Goal: Check status: Check status

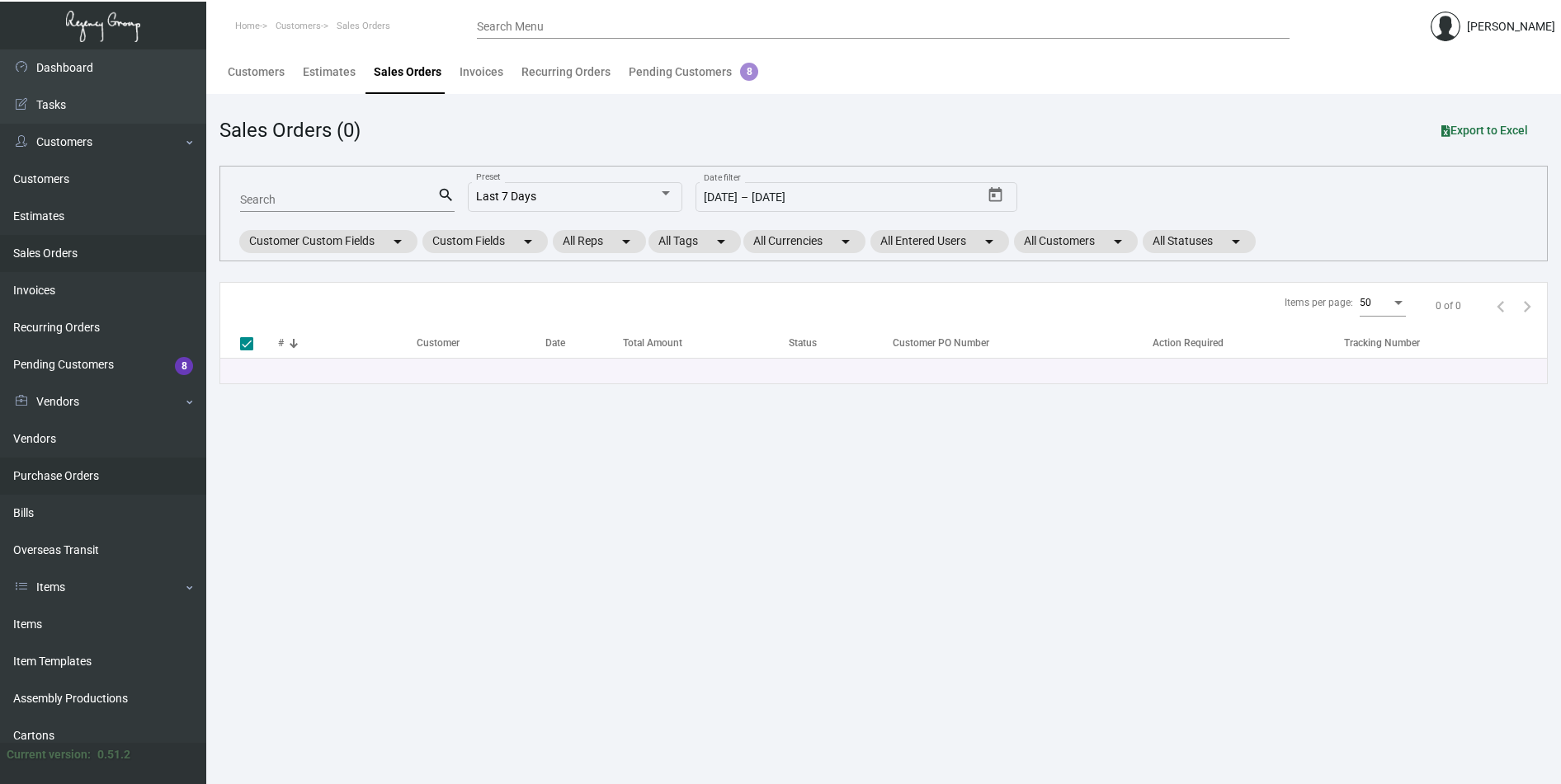
click at [64, 476] on link "Purchase Orders" at bounding box center [103, 476] width 206 height 38
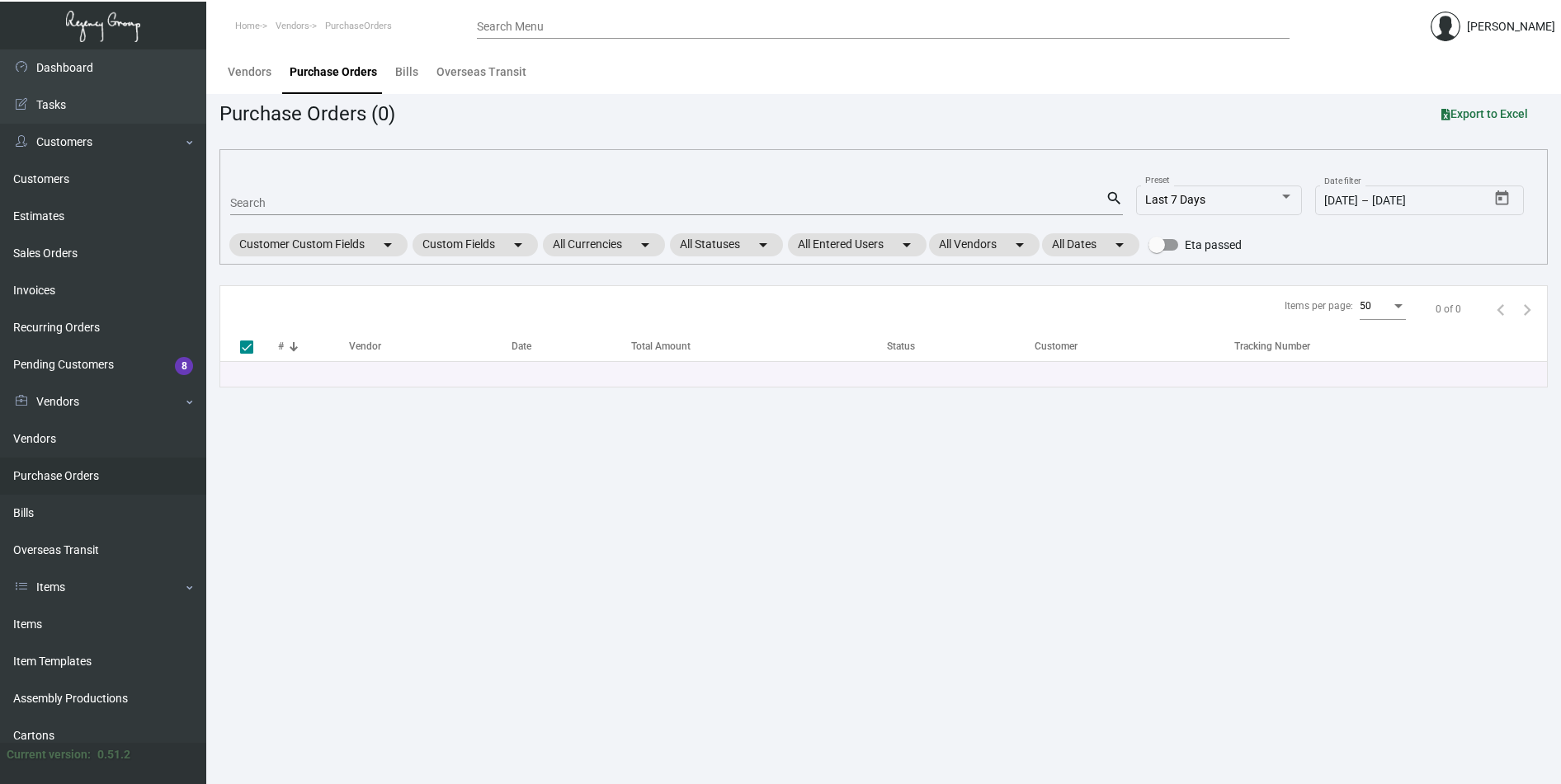
click at [83, 475] on link "Purchase Orders" at bounding box center [103, 476] width 206 height 38
click at [283, 209] on div "Search" at bounding box center [667, 202] width 875 height 25
paste input "104839"
type input "104839"
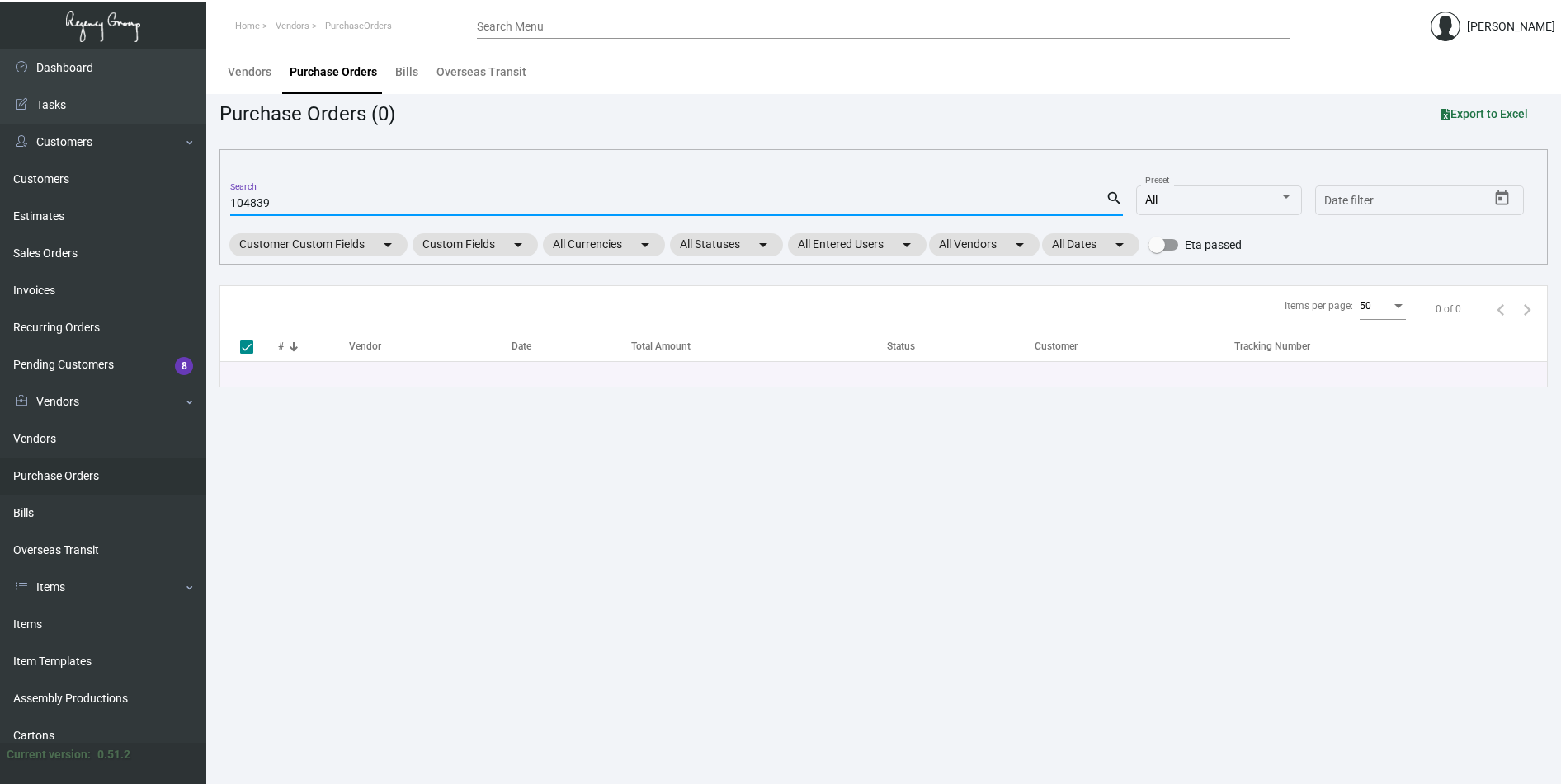
checkbox input "false"
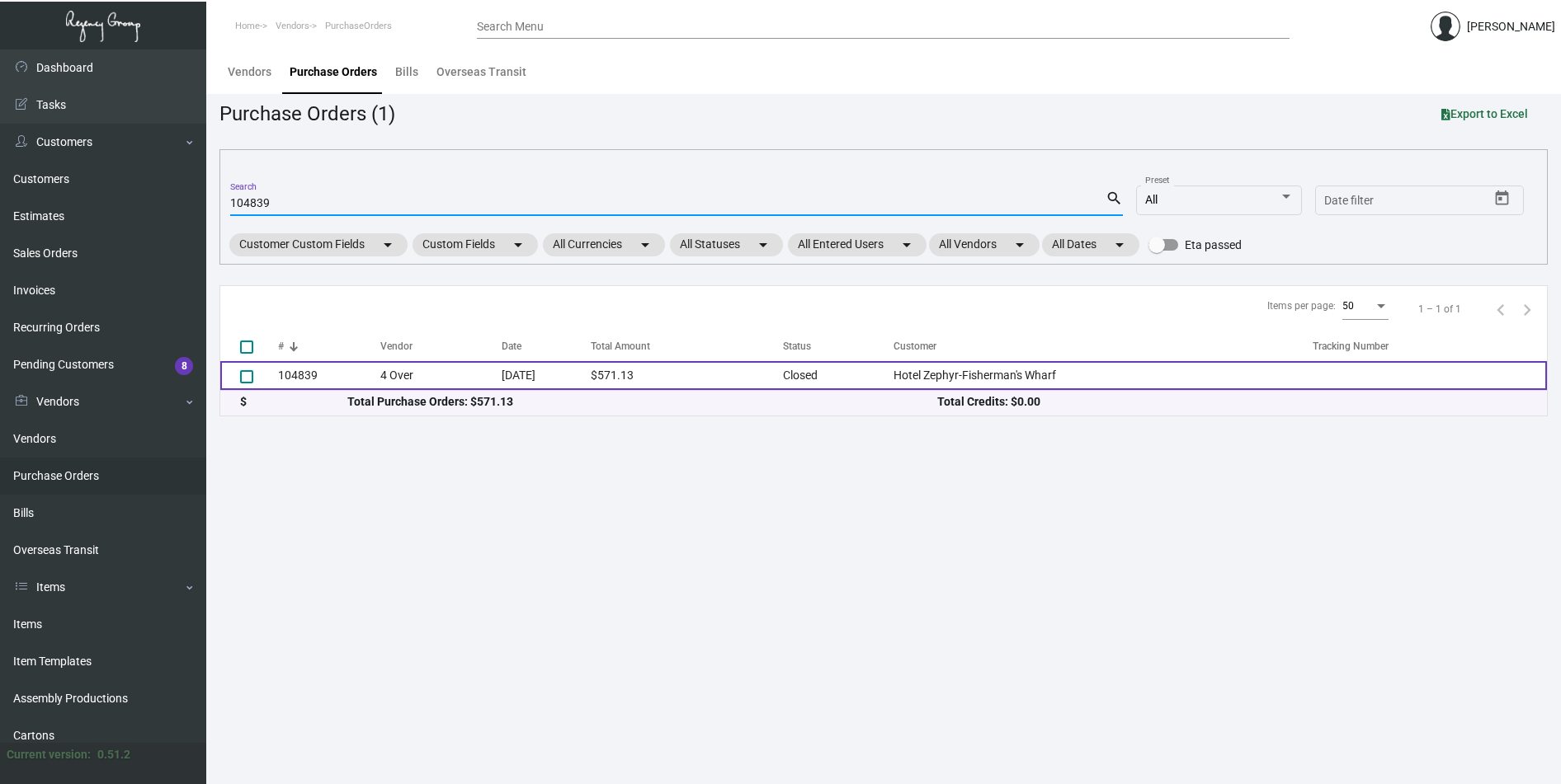
click at [297, 375] on td "104839" at bounding box center [328, 375] width 102 height 29
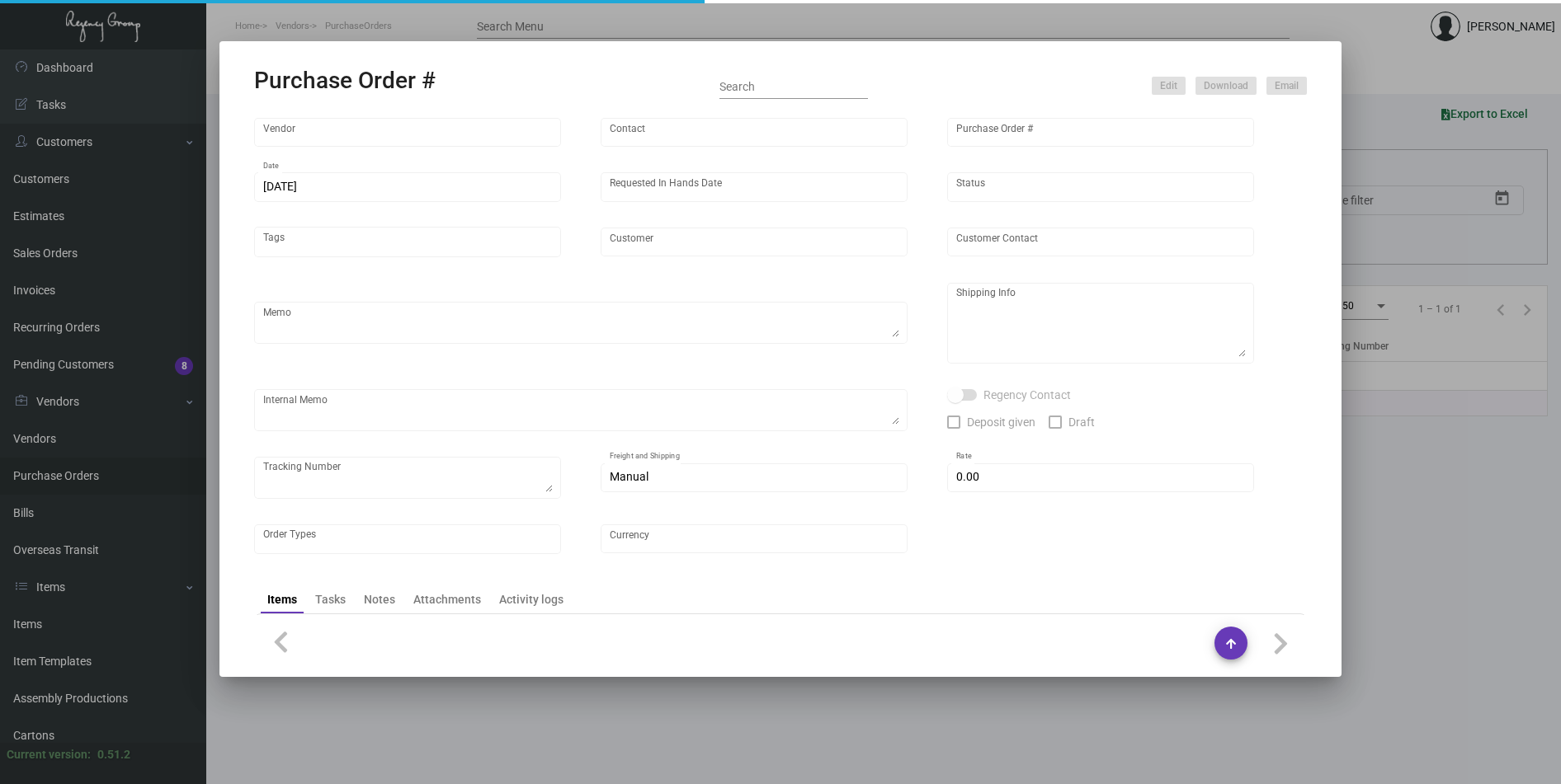
type input "4 Over"
type input "104839"
type input "[DATE]"
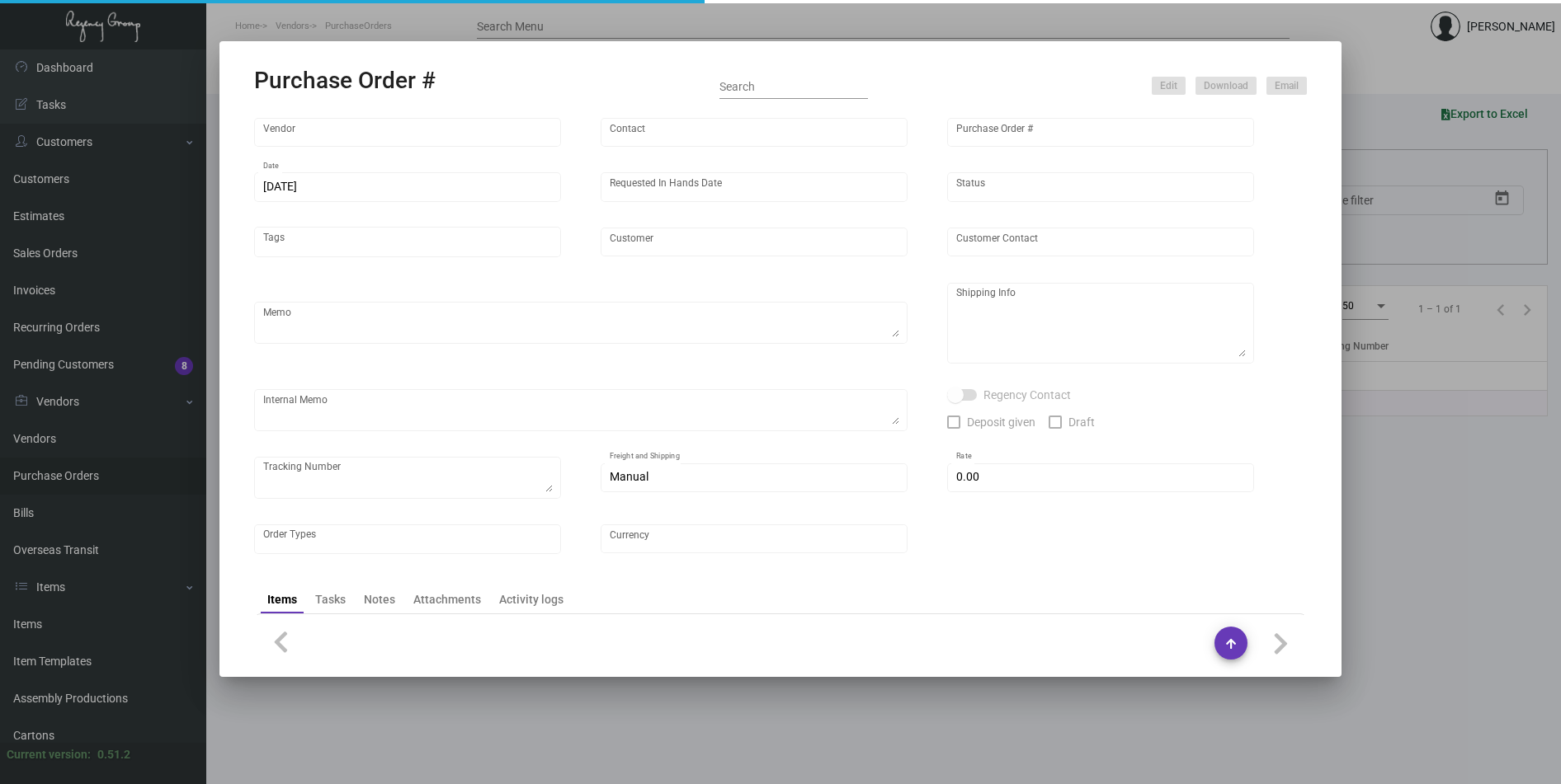
type input "Hotel Zephyr-Fisherman's Wharf"
type textarea "Regency Group LA [STREET_ADDRESS]"
type textarea "LA Warehouse. Shipping to LA warehouse. $114.20 Order # 005927543. J4508088097"
checkbox input "true"
type input "$ 0.00"
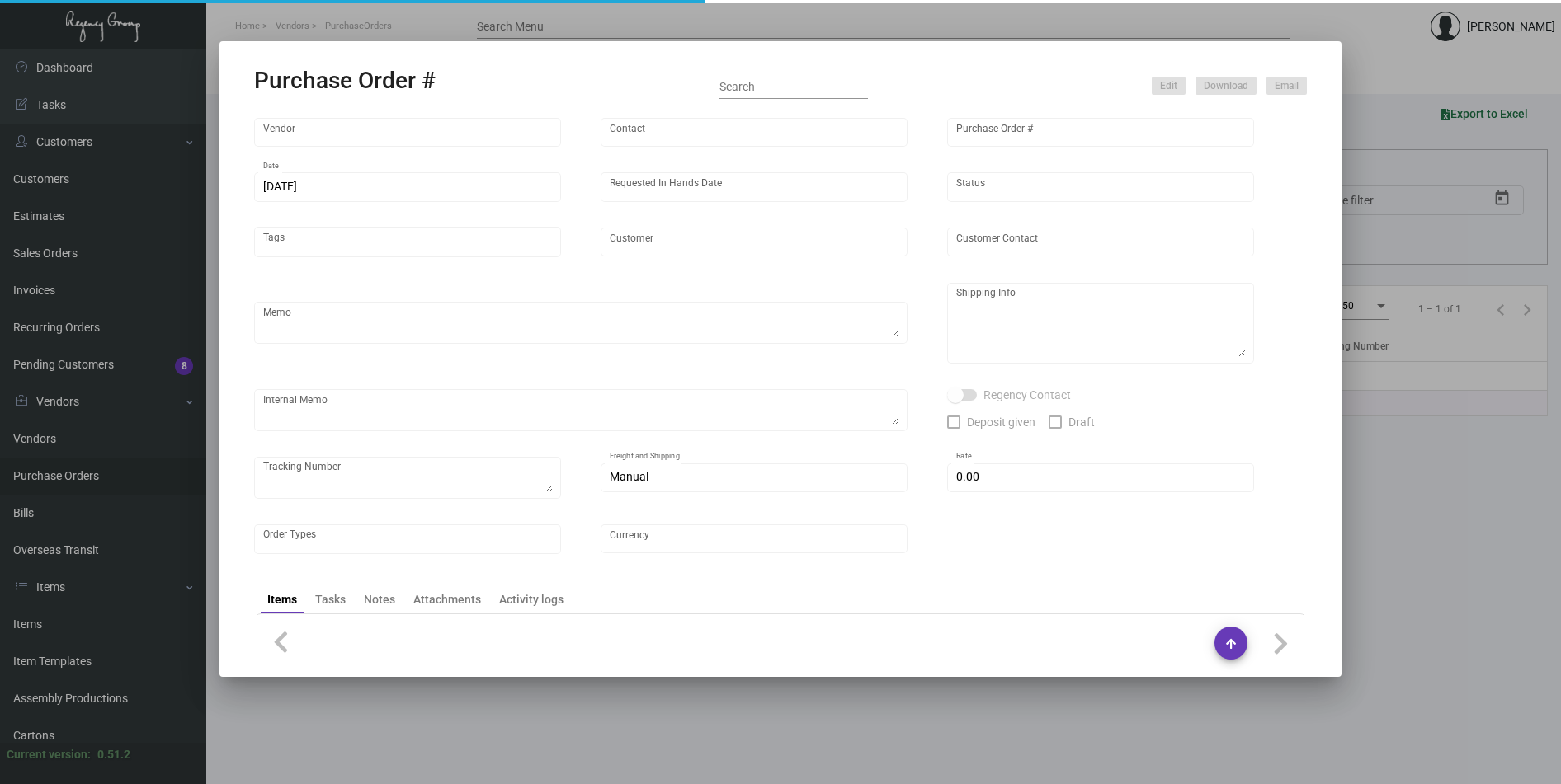
type input "United States Dollar $"
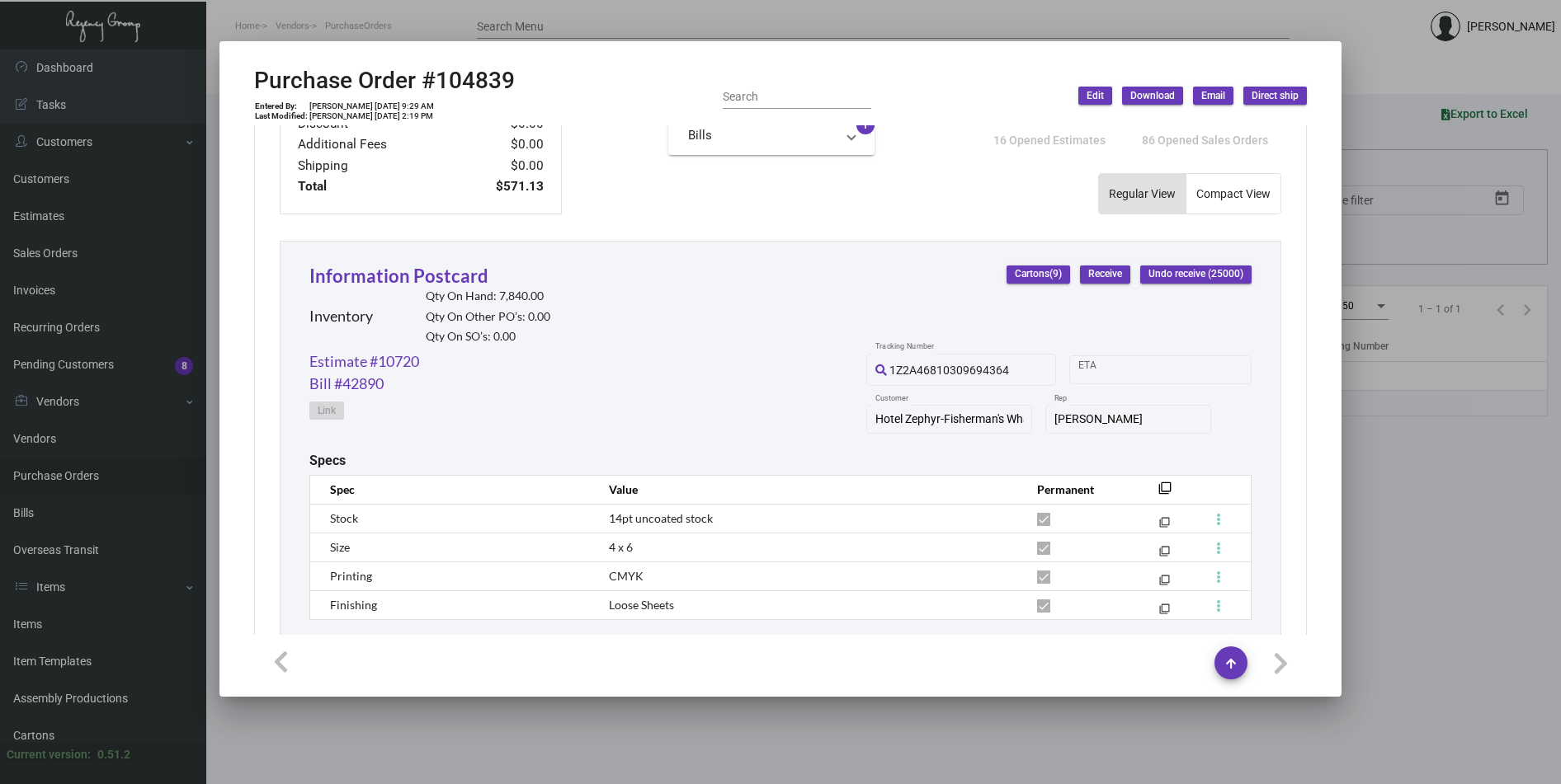
scroll to position [679, 0]
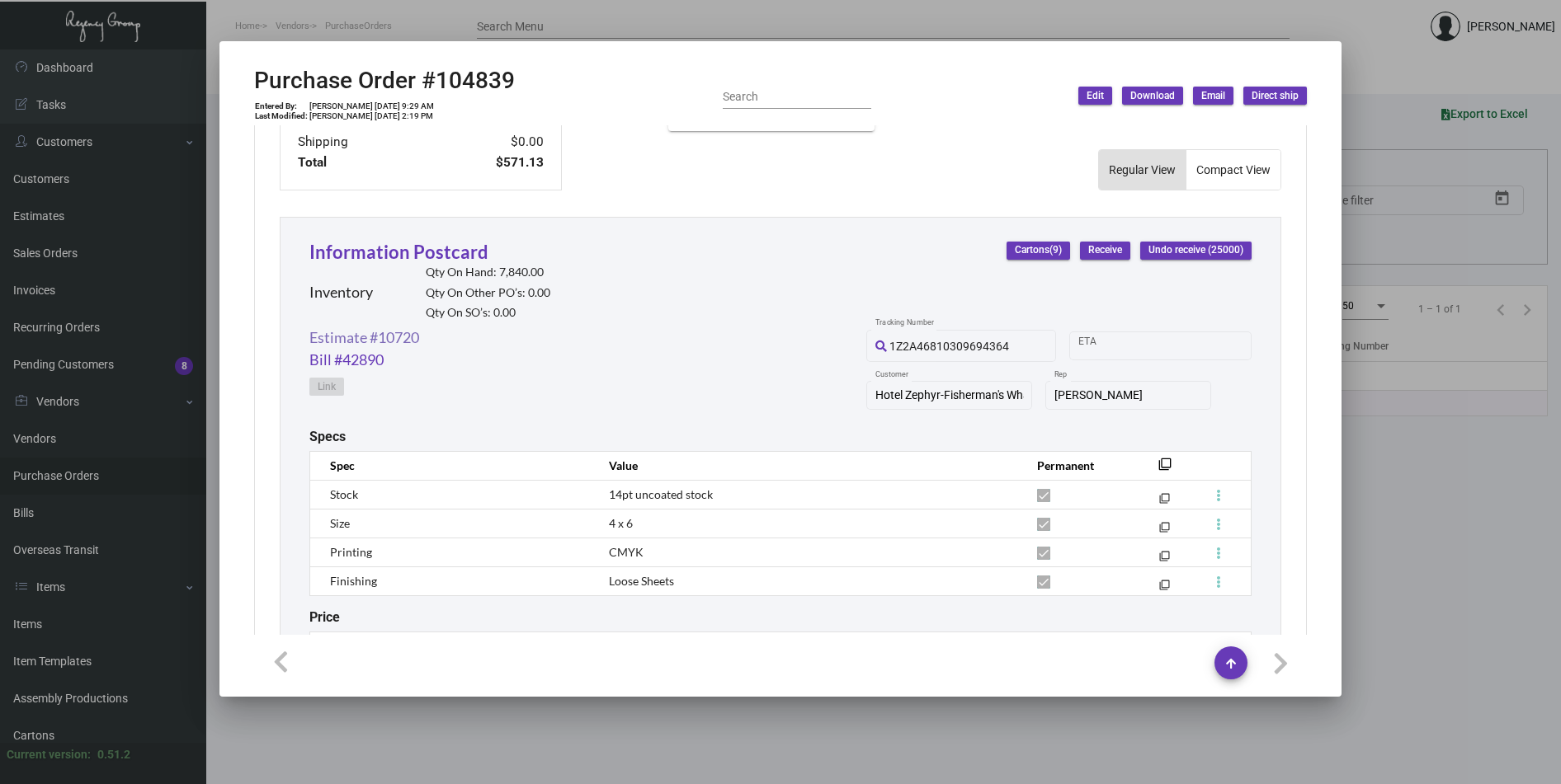
click at [356, 336] on link "Estimate #10720" at bounding box center [364, 338] width 110 height 23
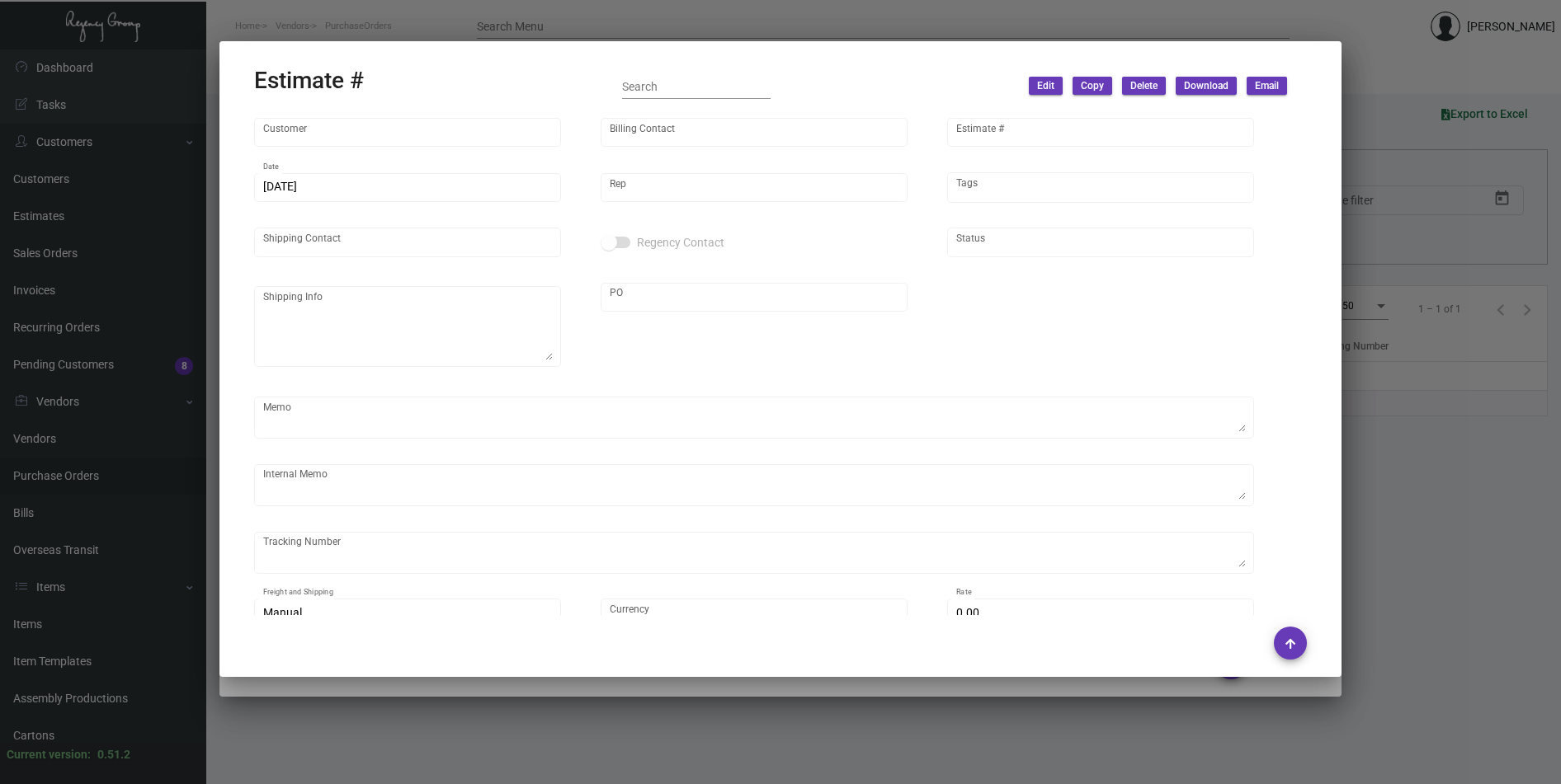
type input "Hotel Zephyr-Fisherman's Wharf"
type input "[PERSON_NAME]"
type input "10720"
type input "[DATE]"
type input "[PERSON_NAME]"
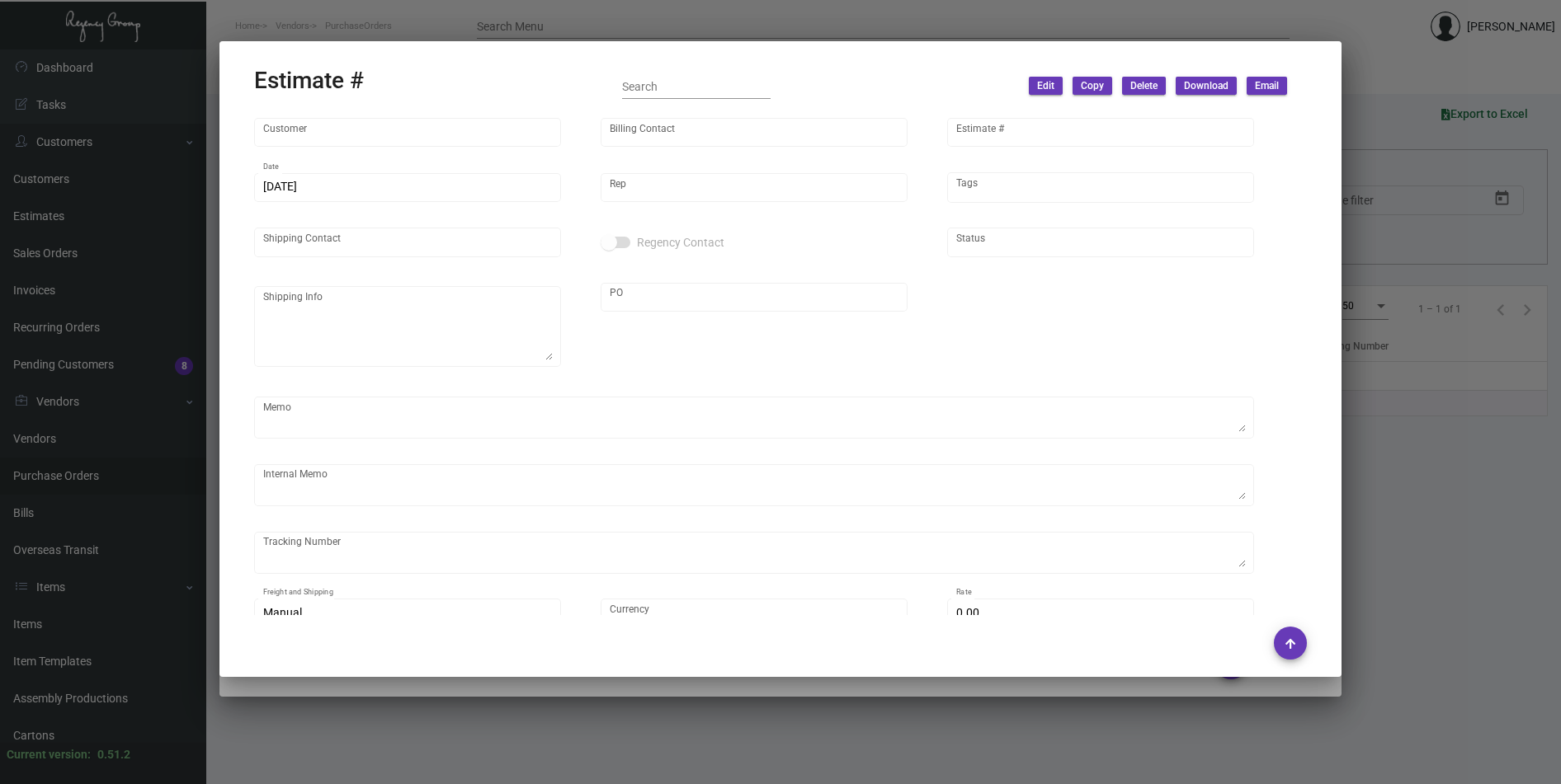
type textarea "LA Warehouse."
type input "United States Dollar $"
type input "$ 0.00"
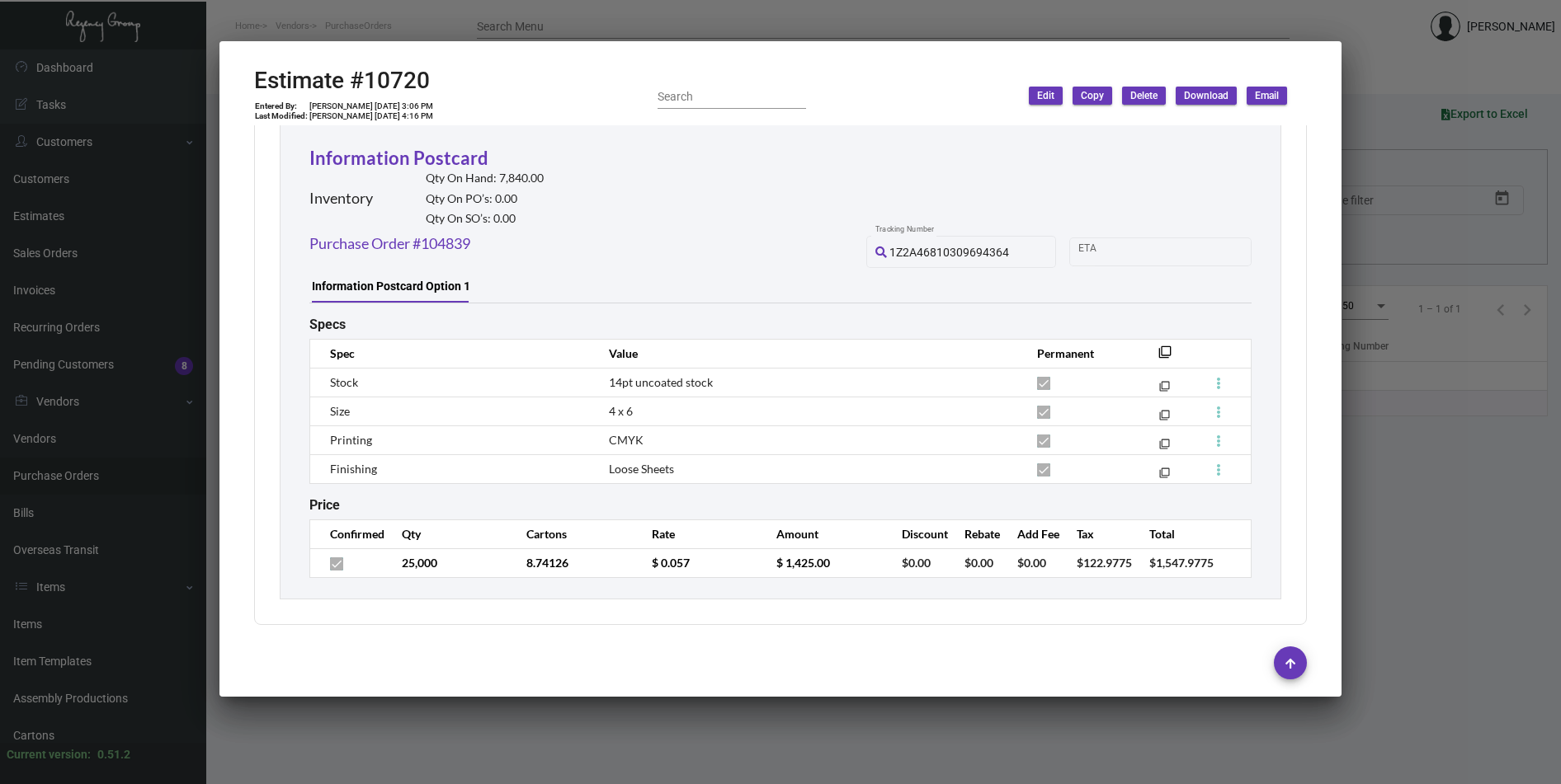
scroll to position [913, 0]
click at [600, 23] on div at bounding box center [780, 392] width 1561 height 784
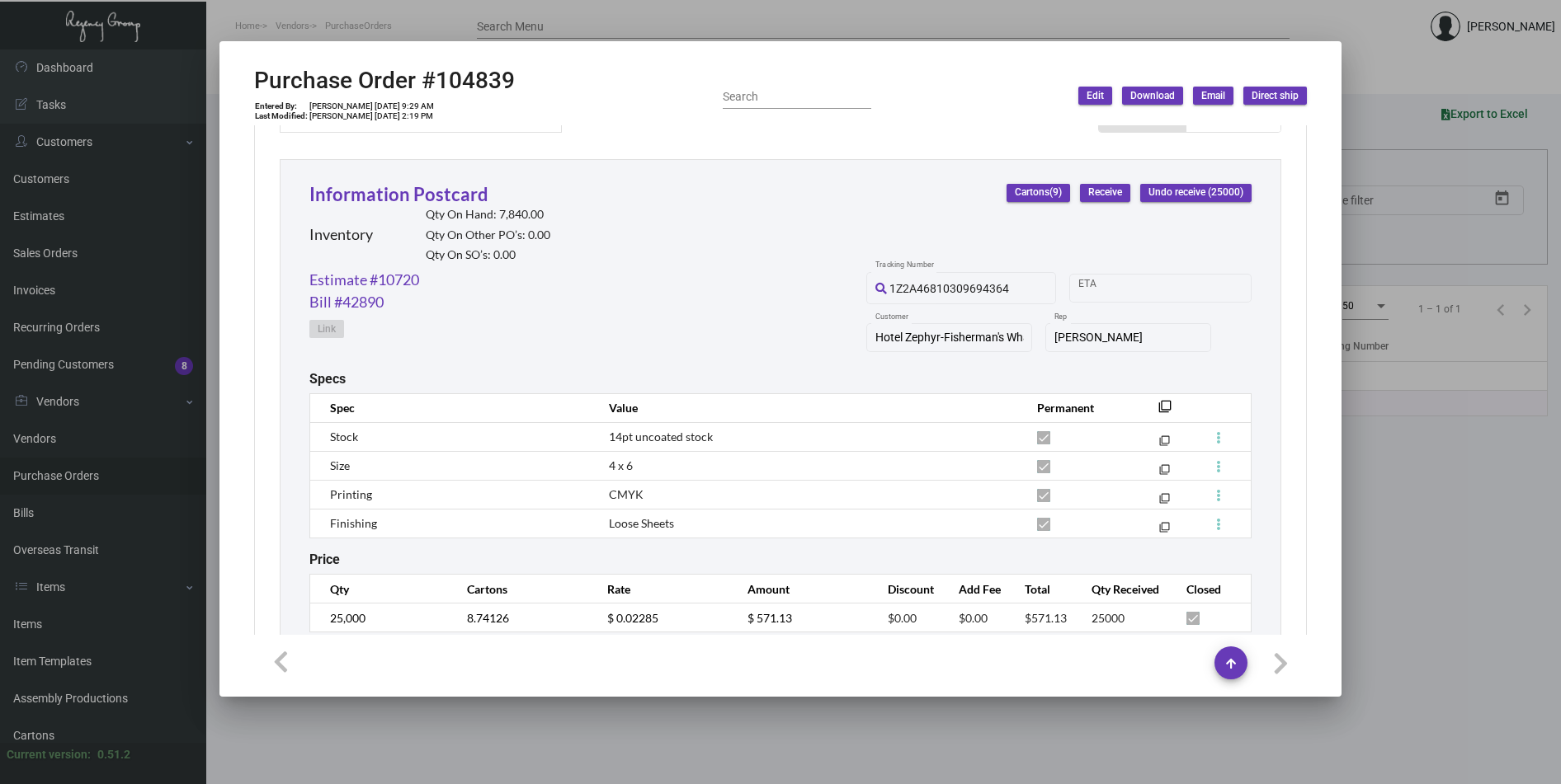
scroll to position [791, 0]
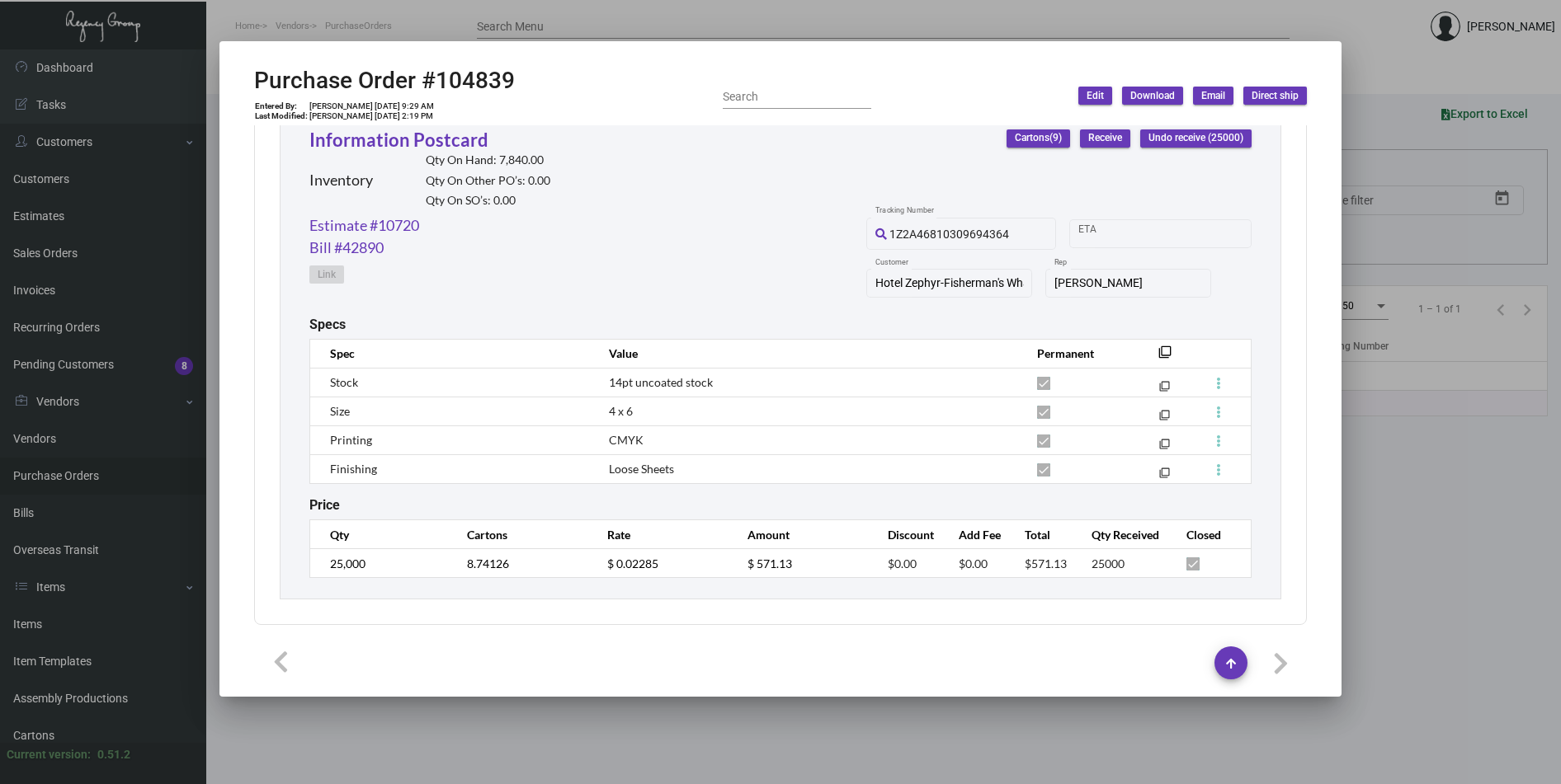
click at [1425, 555] on div at bounding box center [780, 392] width 1561 height 784
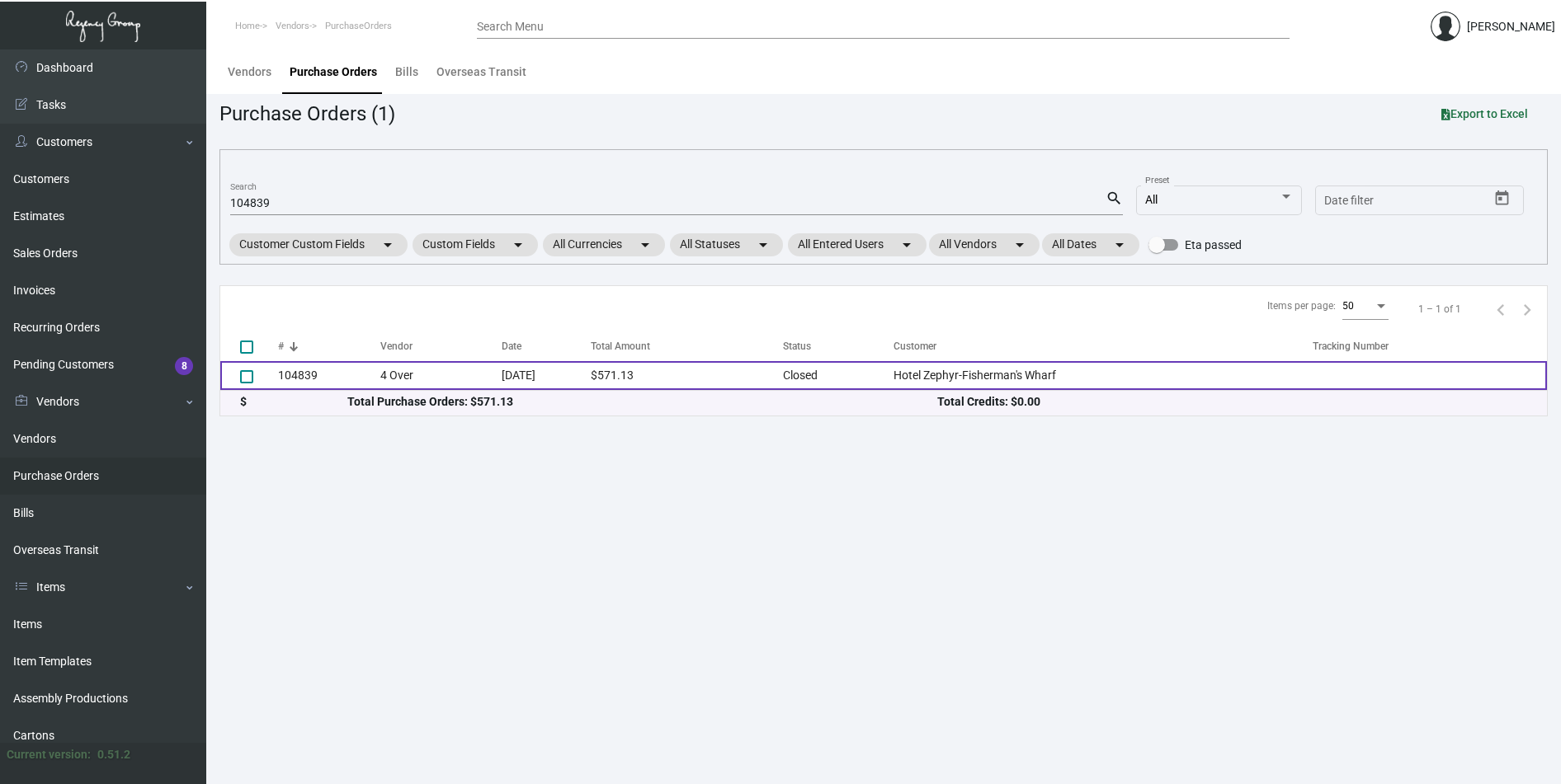
click at [295, 374] on td "104839" at bounding box center [328, 375] width 102 height 29
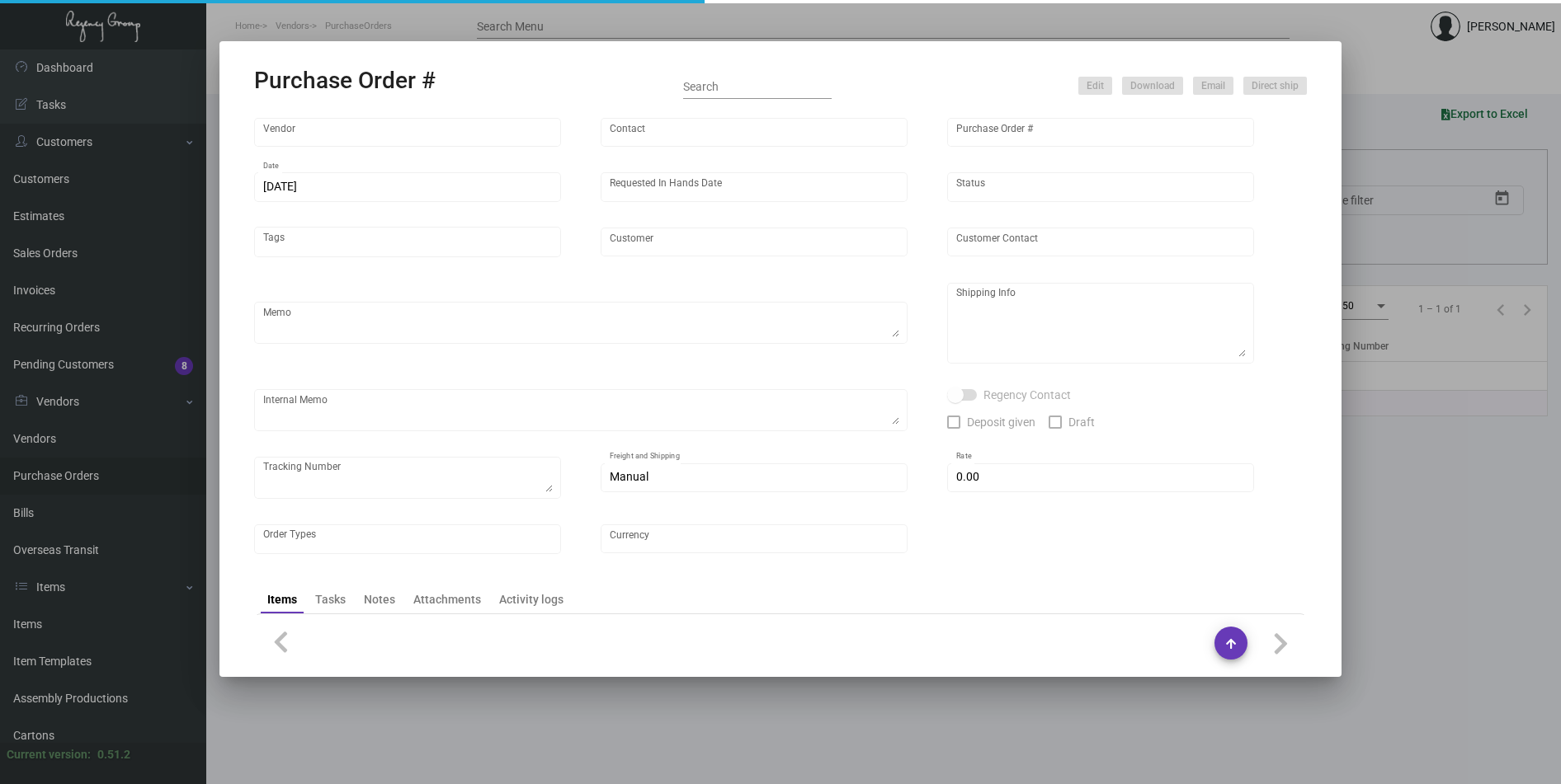
type input "4 Over"
type input "104839"
type input "[DATE]"
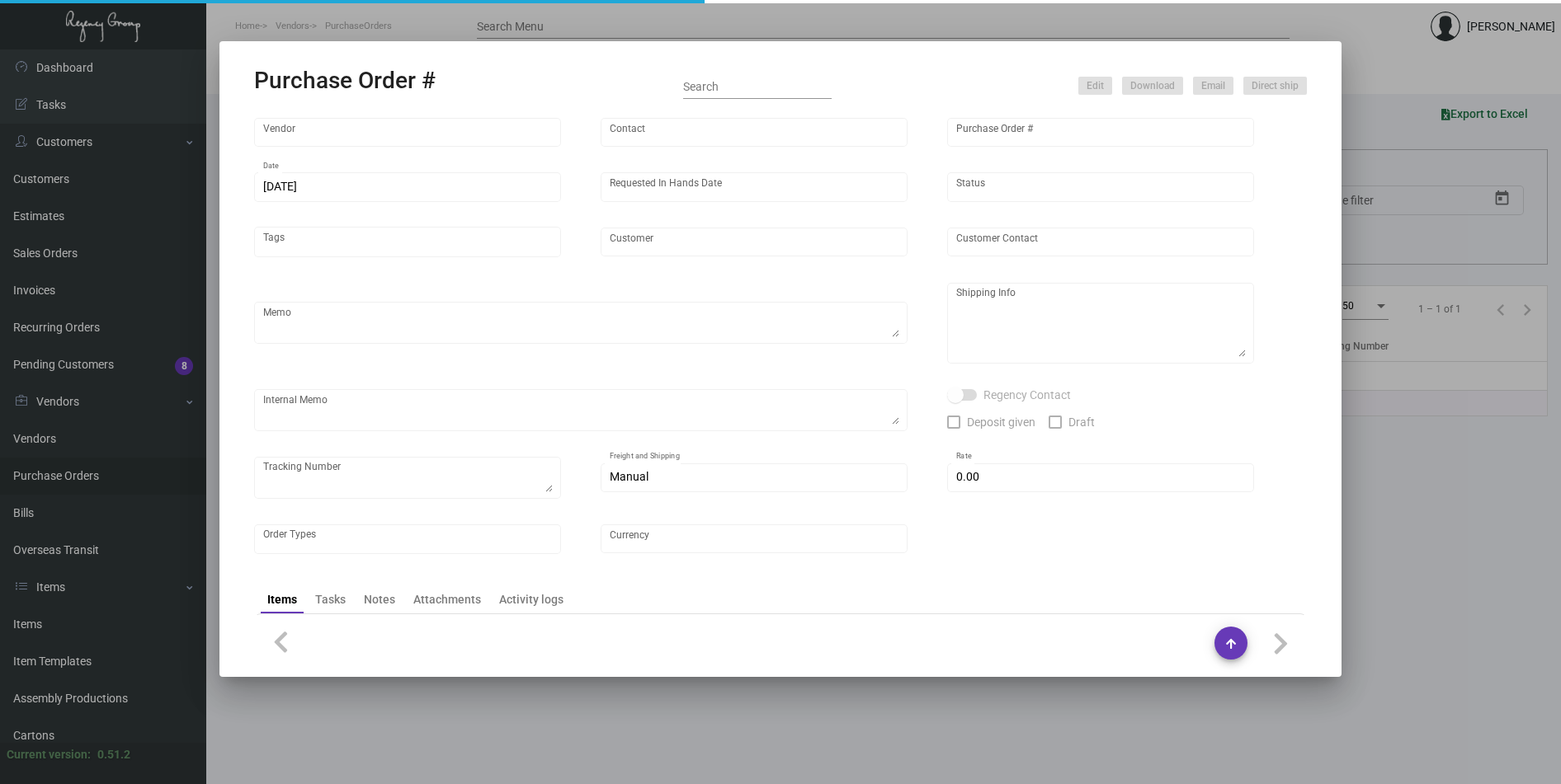
type input "Hotel Zephyr-Fisherman's Wharf"
type textarea "Regency Group LA [STREET_ADDRESS]"
type textarea "LA Warehouse. Shipping to LA warehouse. $114.20 Order # 005927543. J4508088097"
checkbox input "true"
type input "$ 0.00"
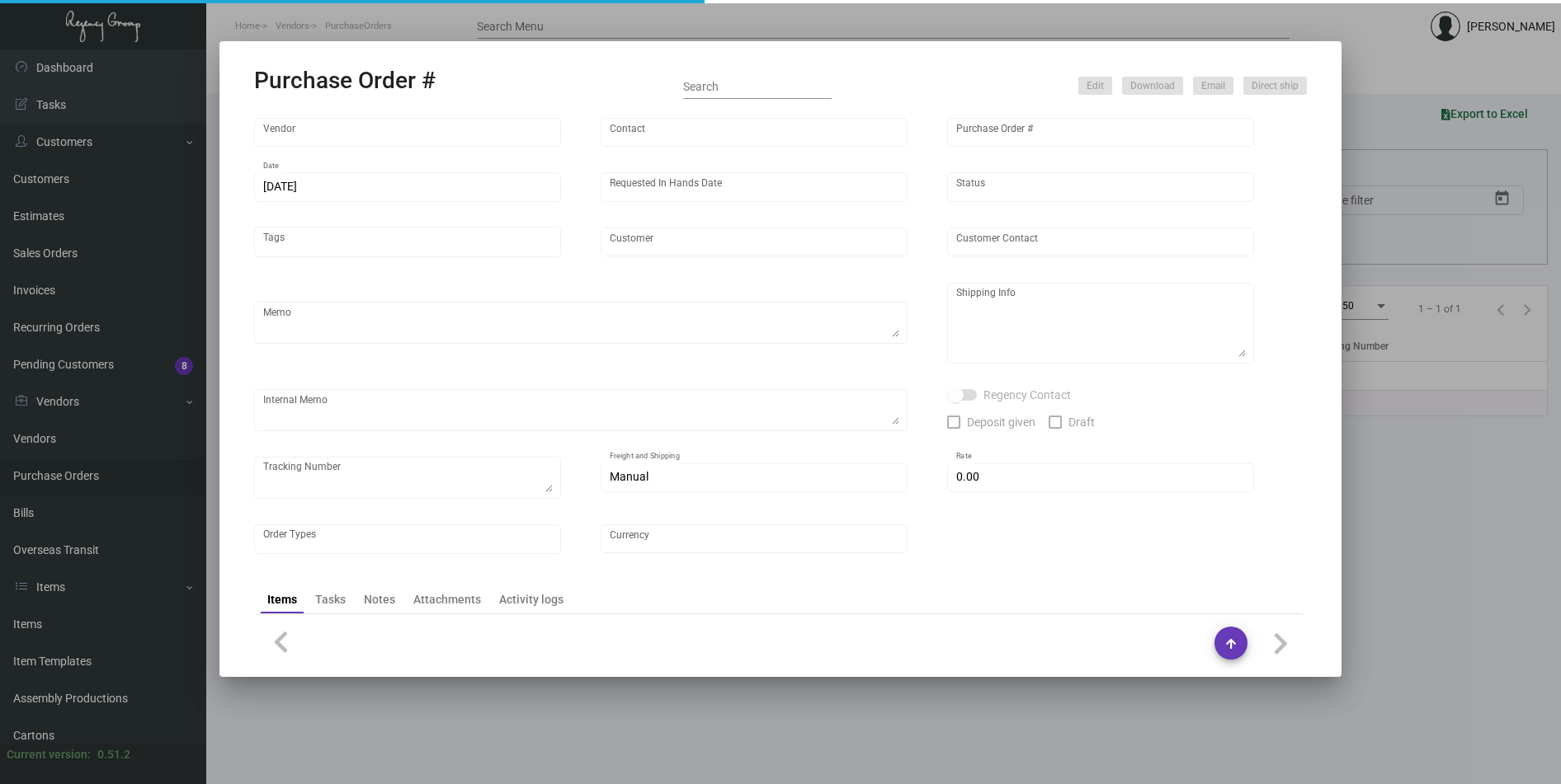
type input "United States Dollar $"
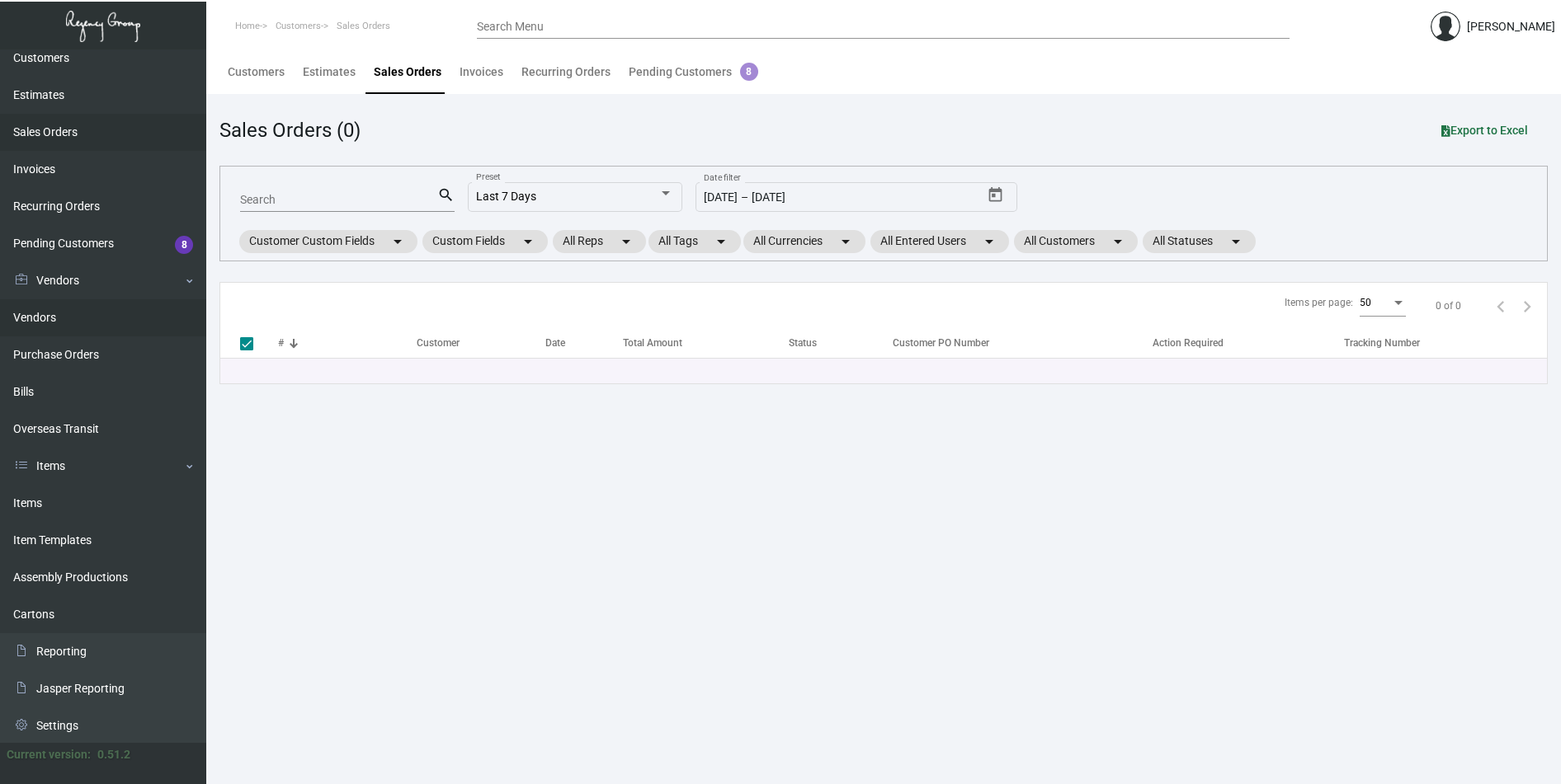
scroll to position [123, 0]
click at [71, 356] on link "Purchase Orders" at bounding box center [103, 354] width 206 height 38
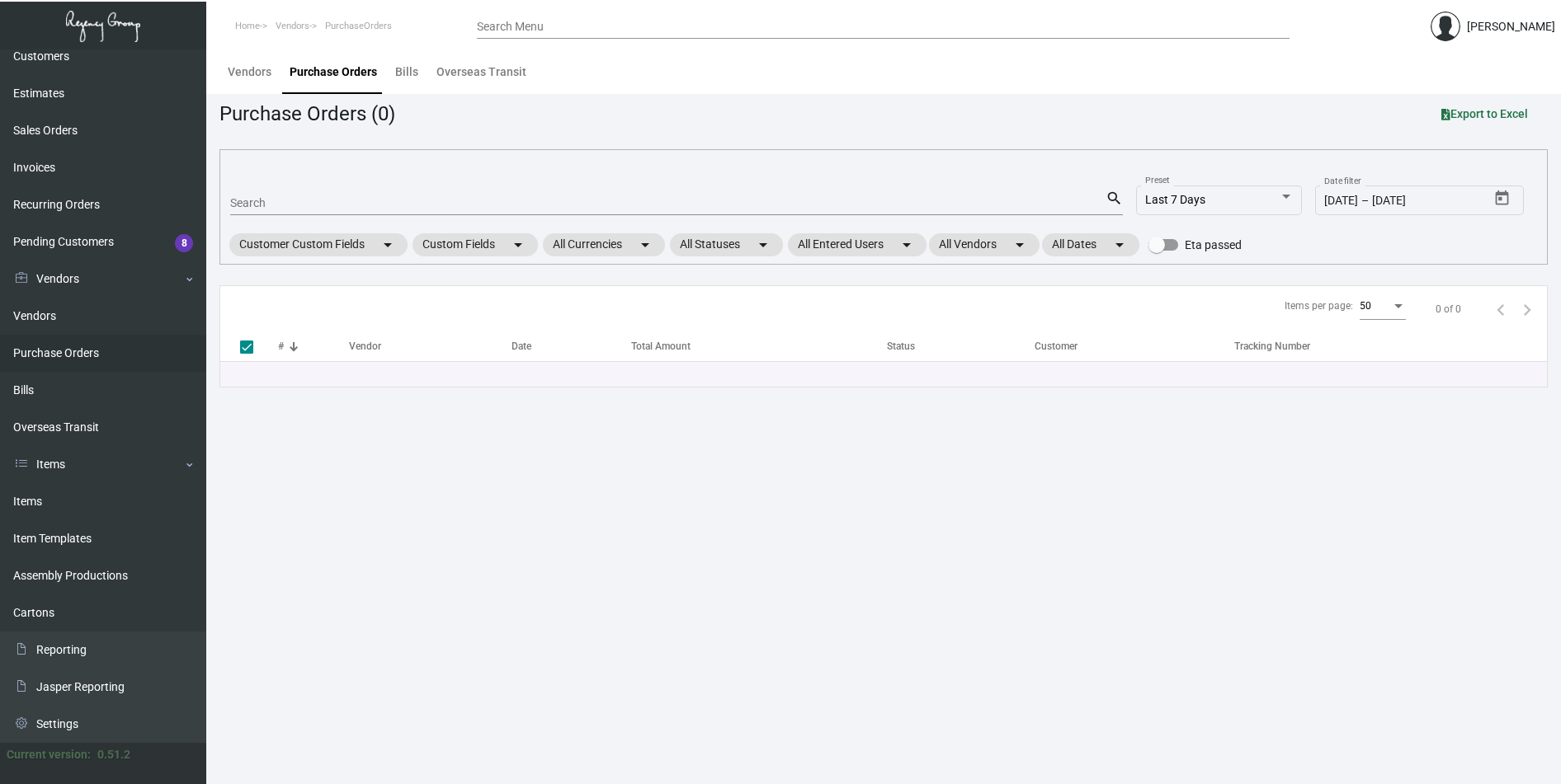
scroll to position [123, 0]
click at [52, 119] on link "Sales Orders" at bounding box center [103, 131] width 206 height 38
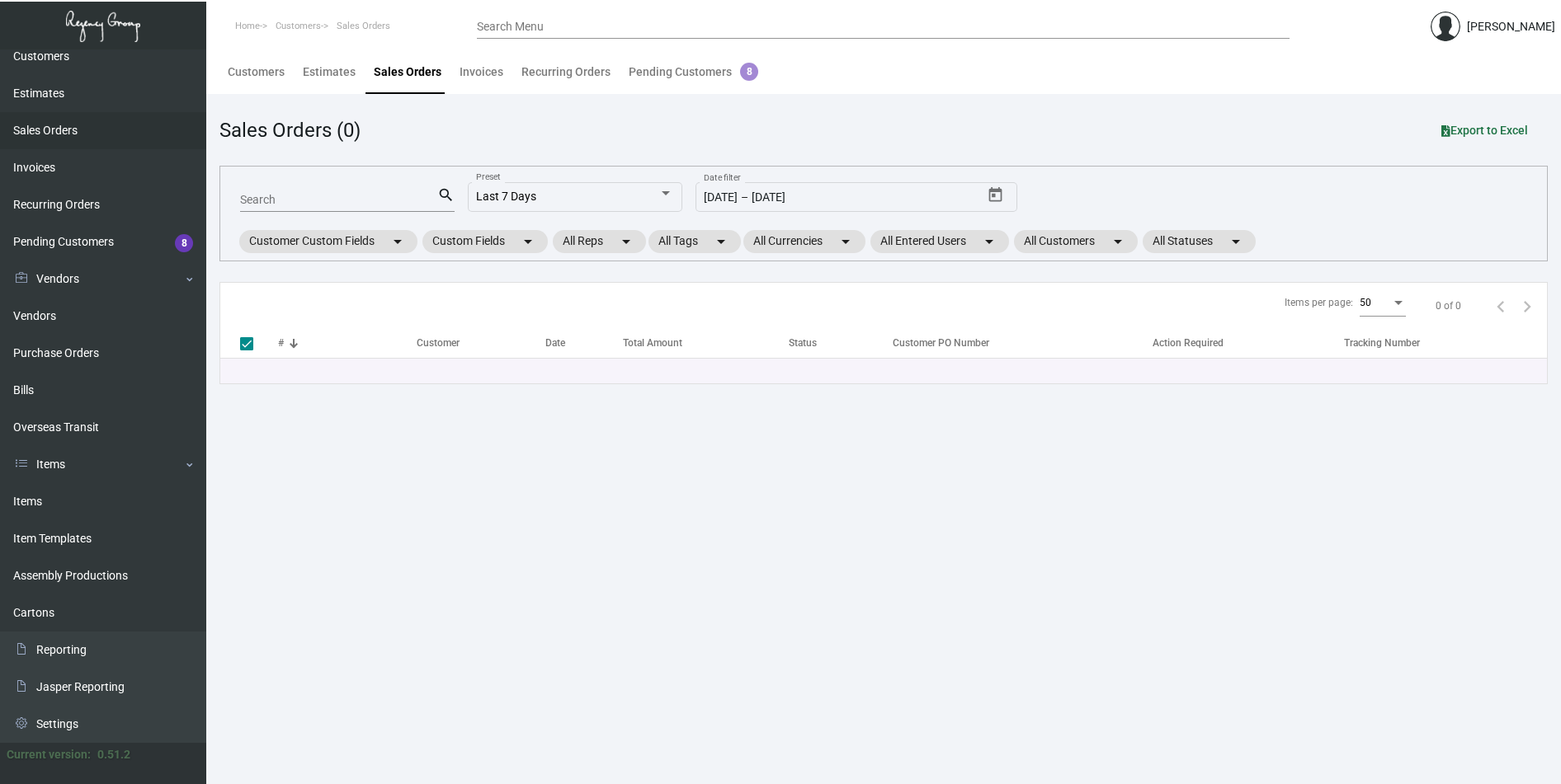
click at [294, 203] on input "Search" at bounding box center [339, 201] width 197 height 13
paste input "10720"
type input "10720"
checkbox input "false"
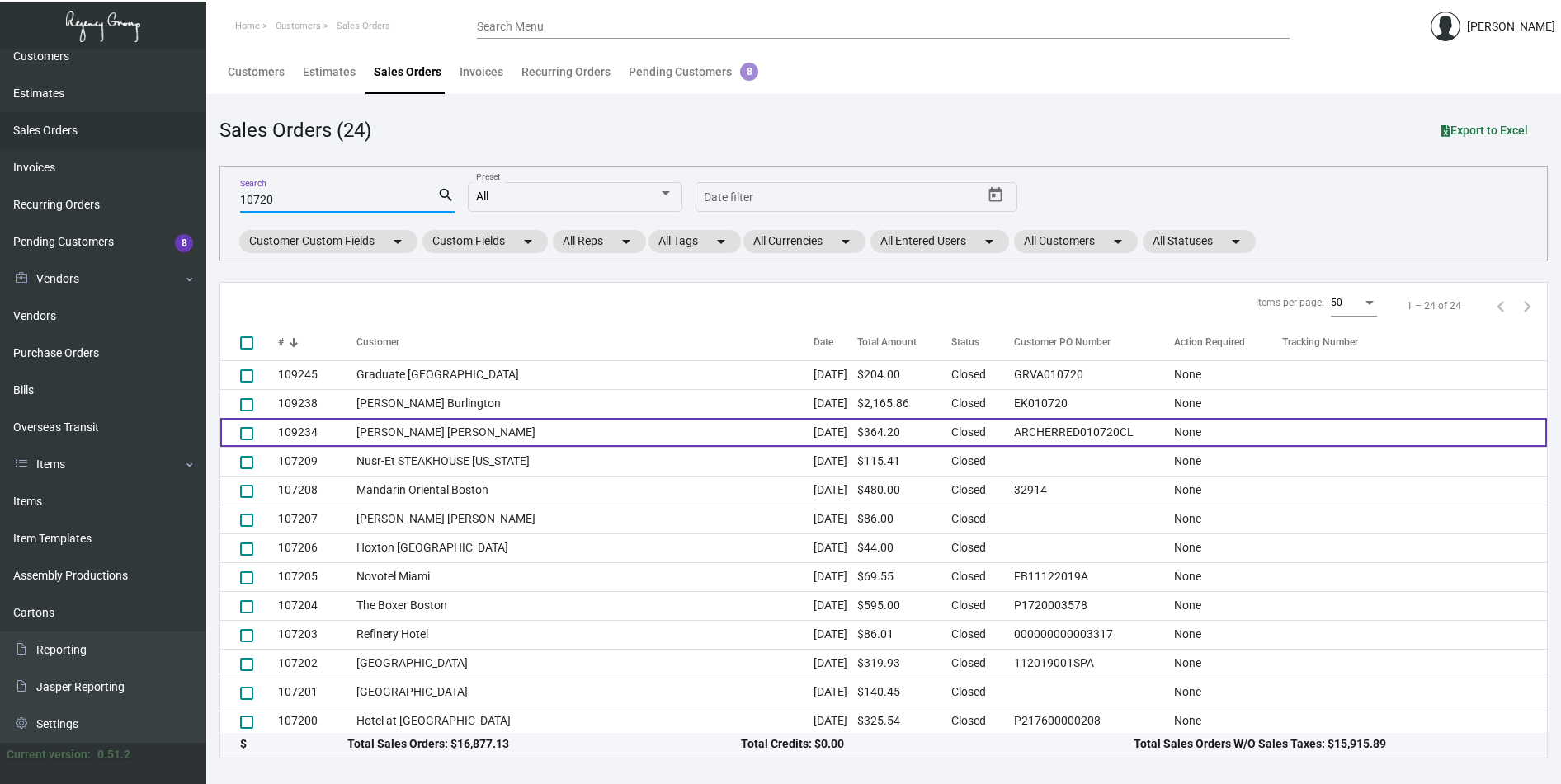
scroll to position [331, 0]
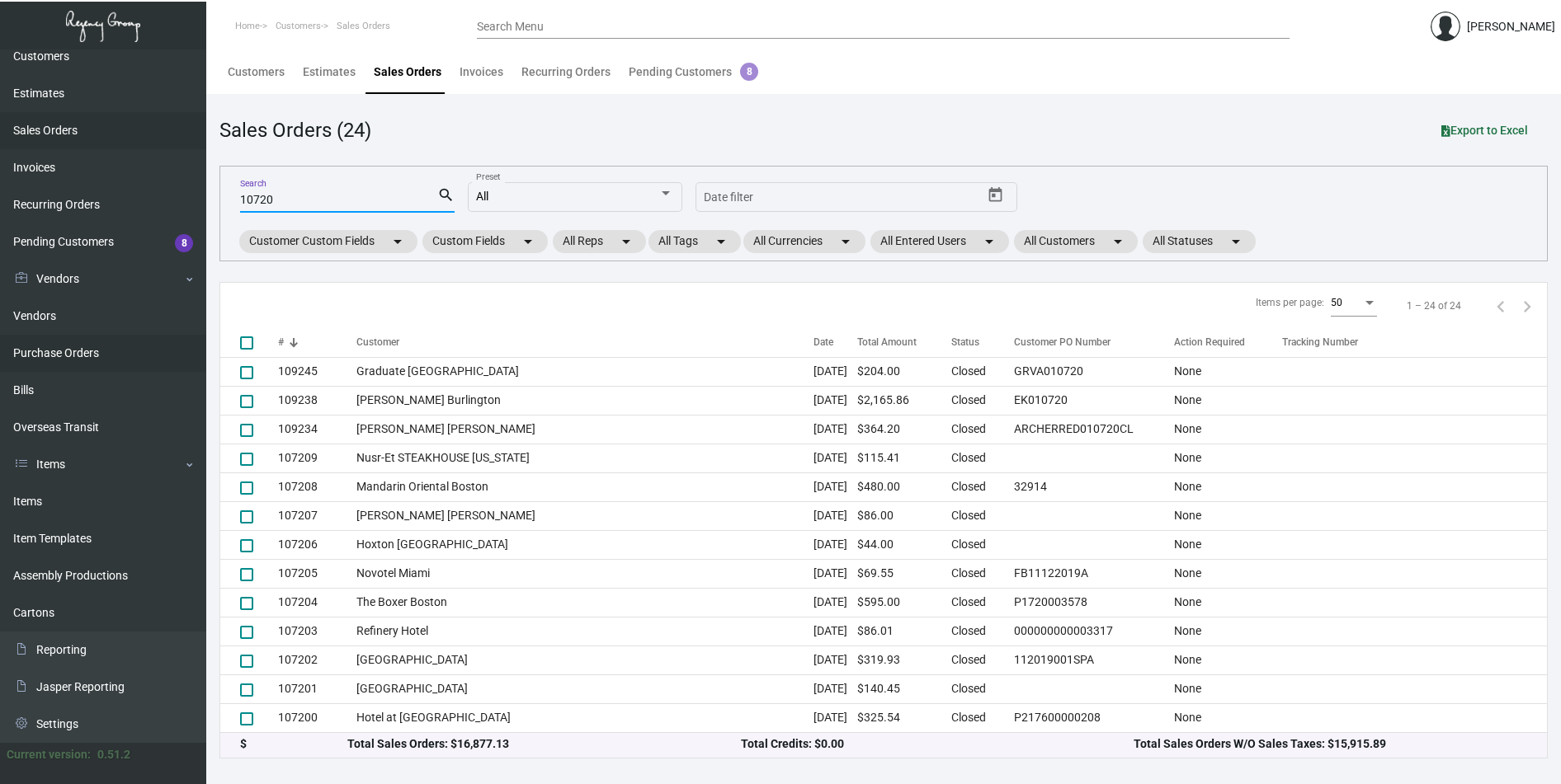
type input "10720"
click at [53, 354] on link "Purchase Orders" at bounding box center [103, 354] width 206 height 38
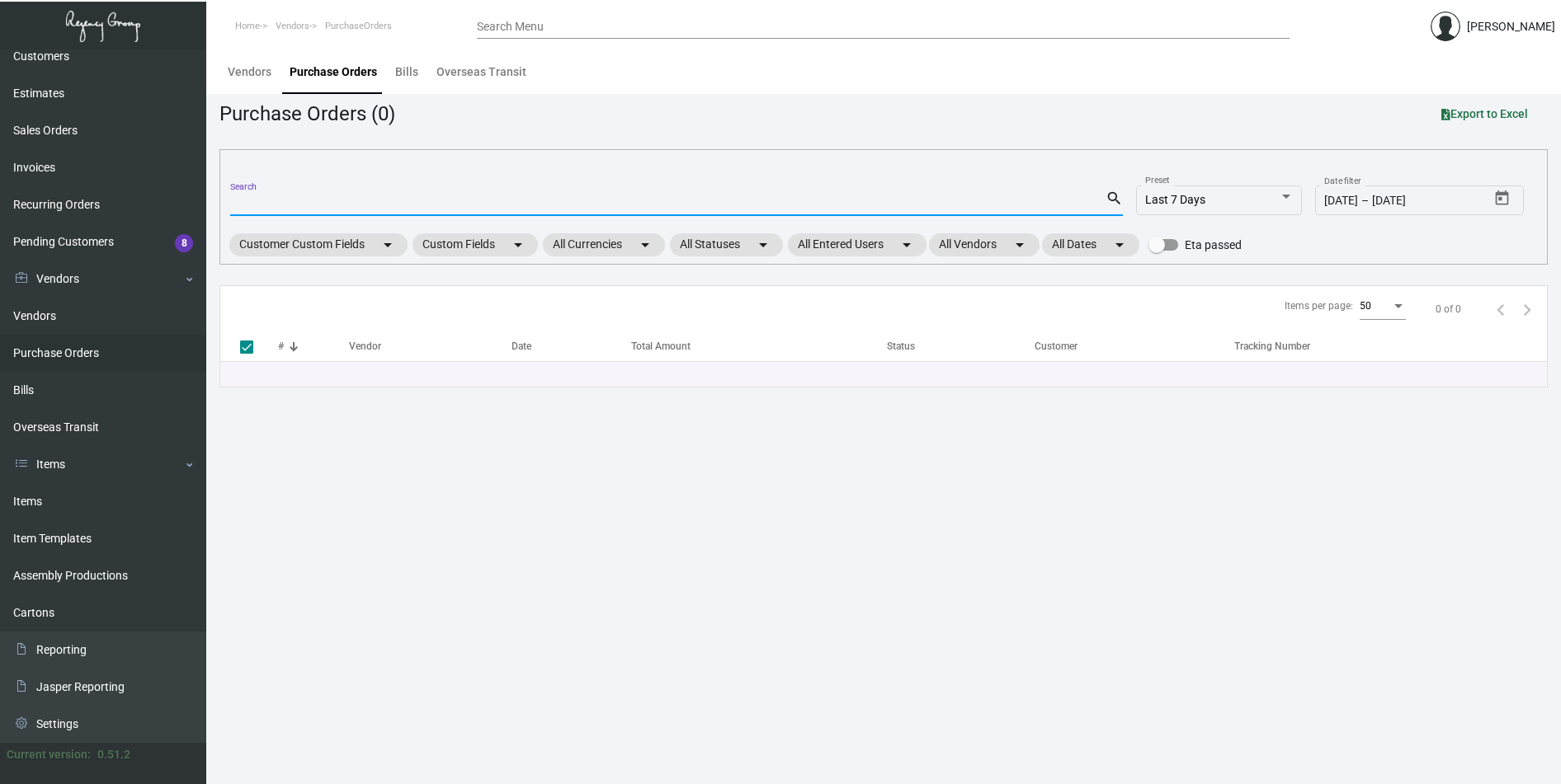
click at [280, 201] on input "Search" at bounding box center [667, 204] width 875 height 13
paste input "104839"
type input "104839"
checkbox input "false"
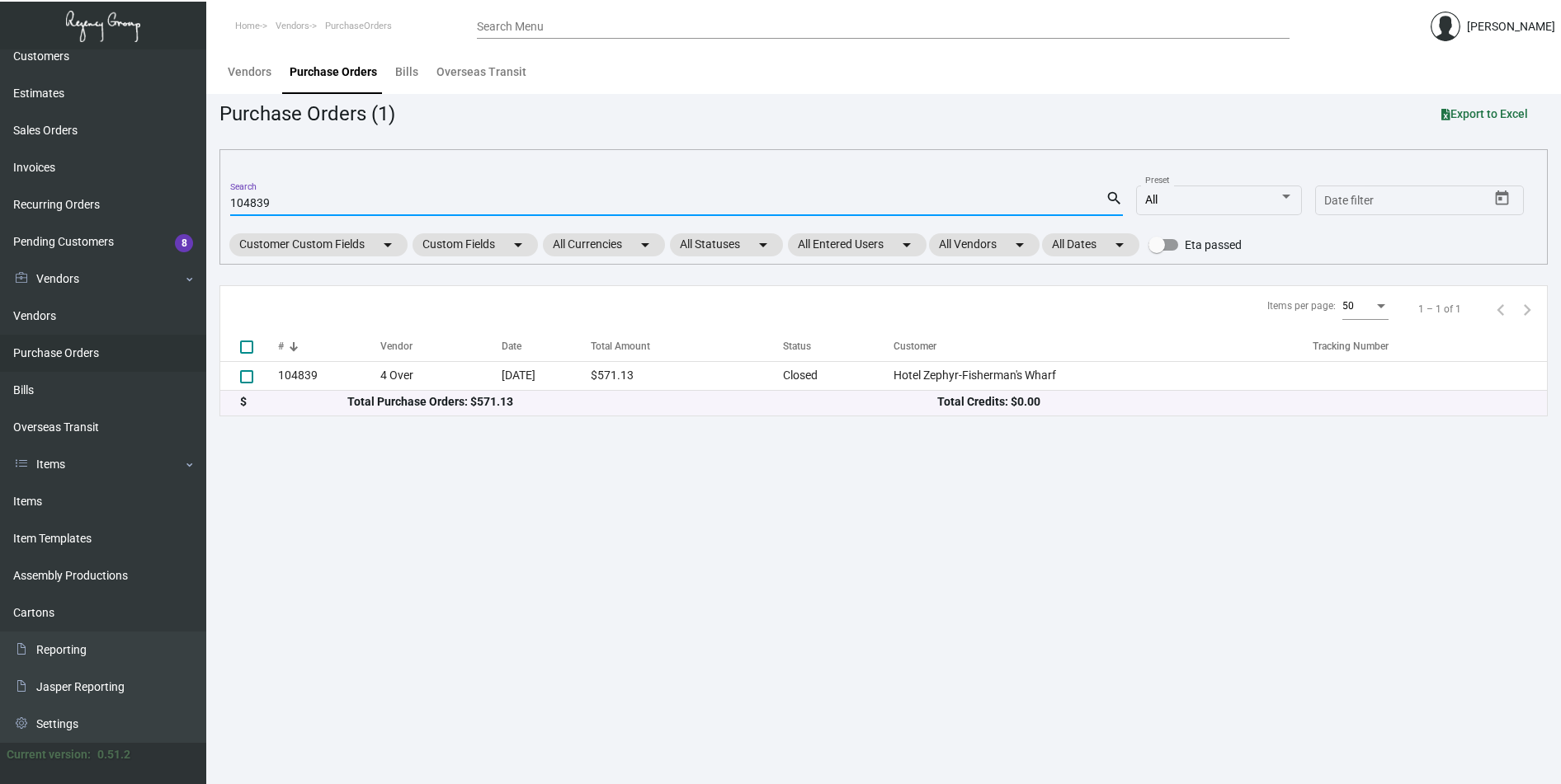
type input "104839"
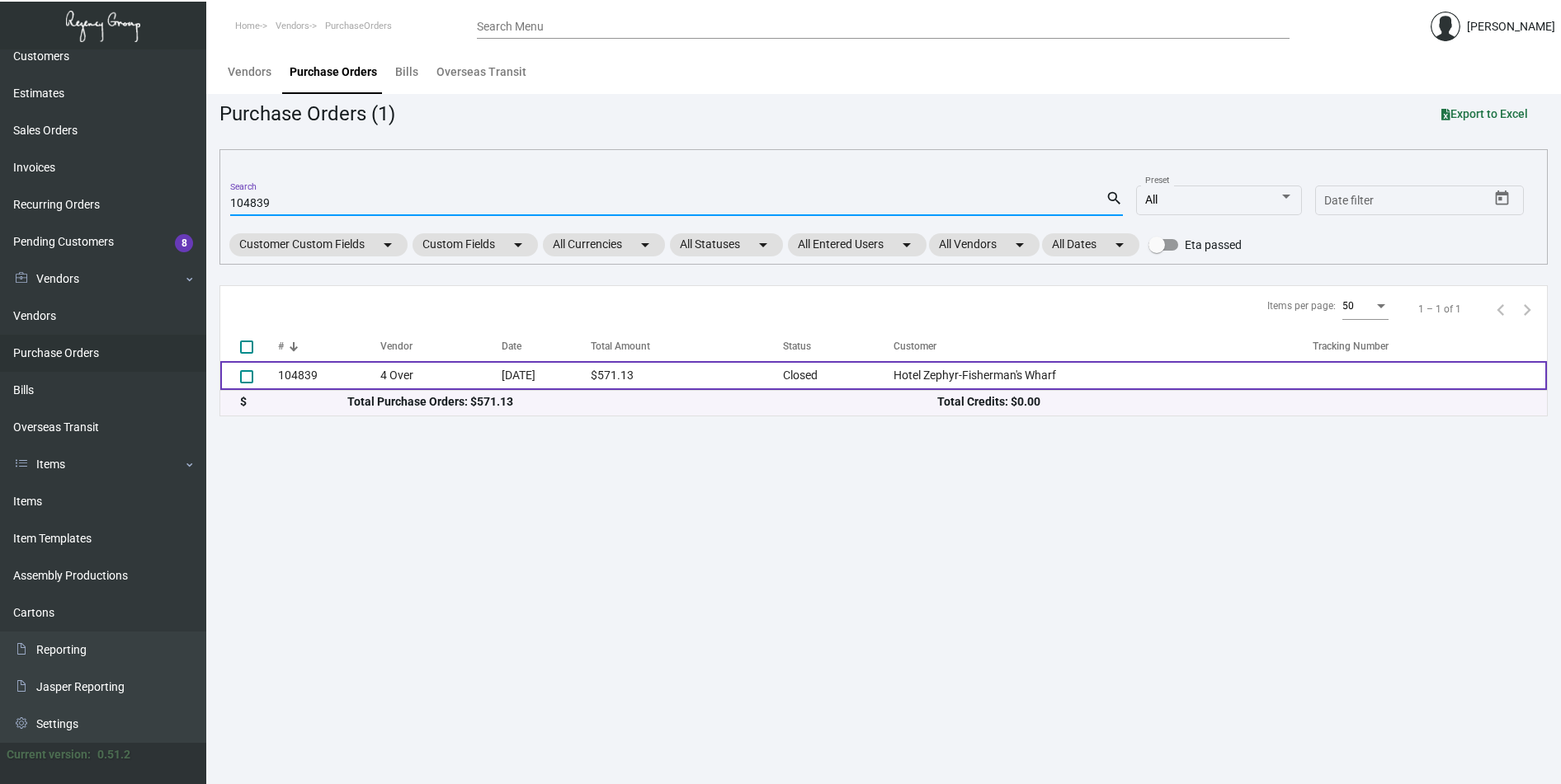
click at [300, 376] on td "104839" at bounding box center [328, 375] width 102 height 29
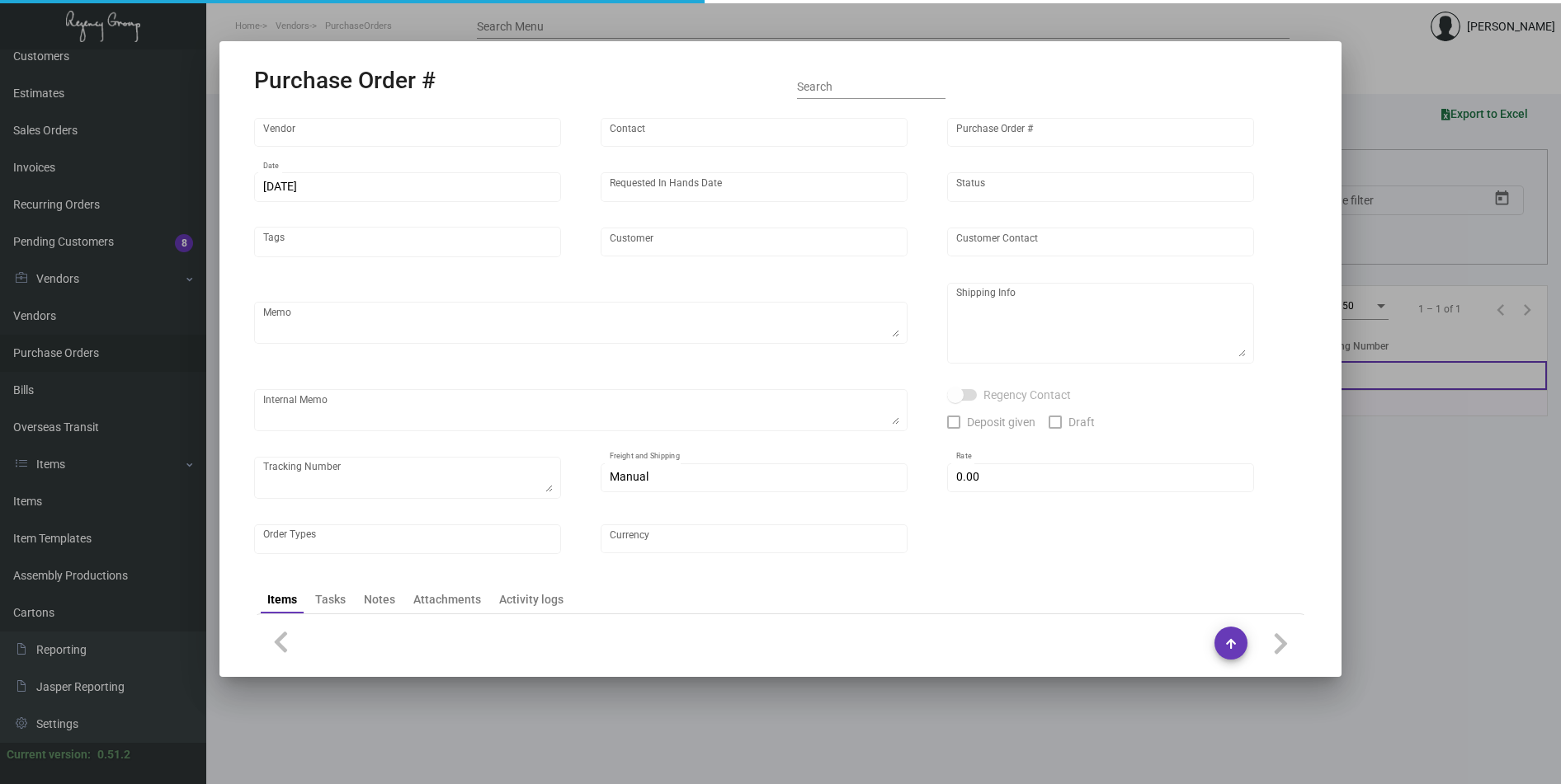
type input "4 Over"
type input "104839"
type input "[DATE]"
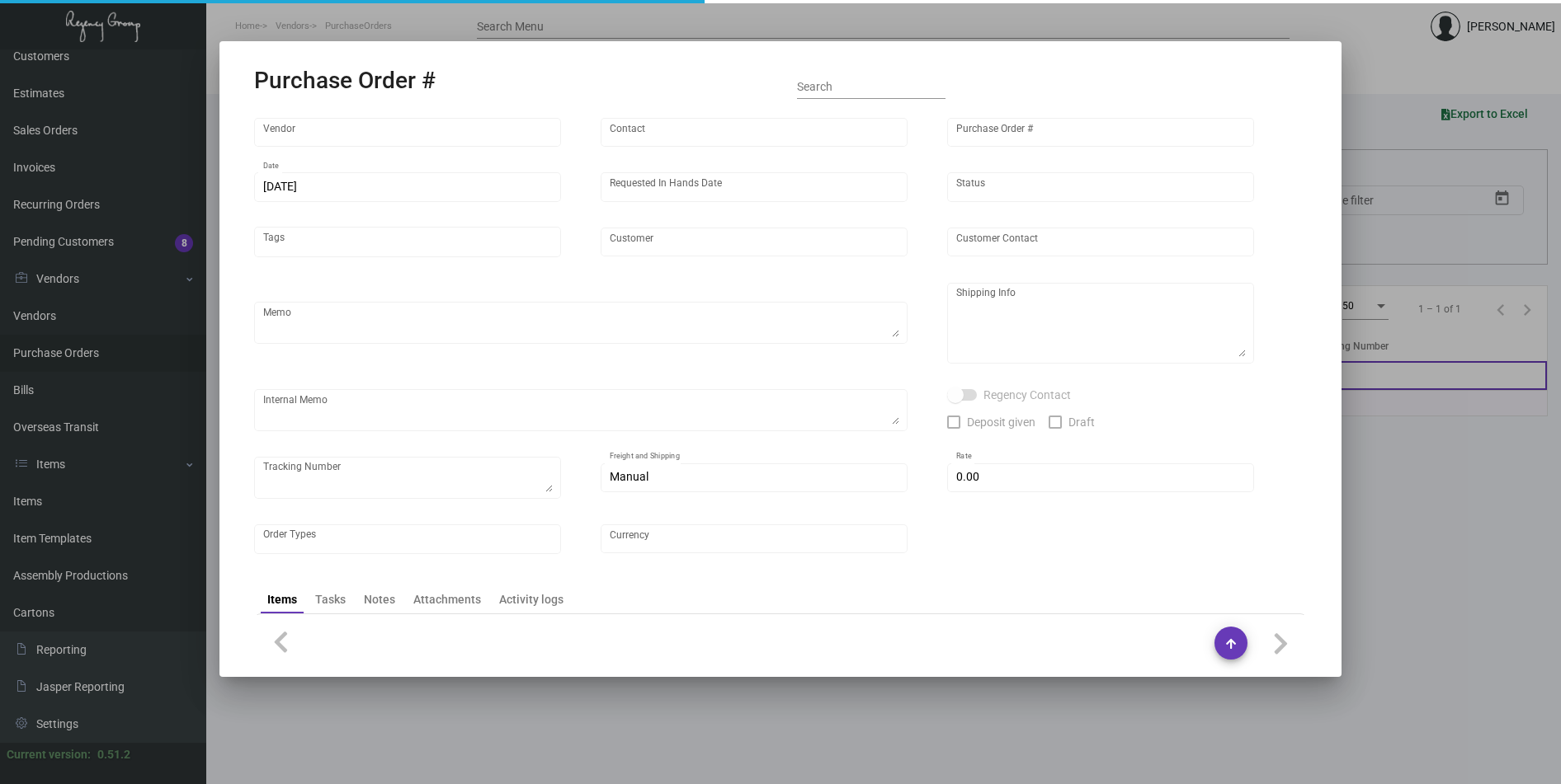
type input "Hotel Zephyr-Fisherman's Wharf"
type textarea "Regency Group LA [STREET_ADDRESS]"
type textarea "LA Warehouse. Shipping to LA warehouse. $114.20 Order # 005927543. J4508088097"
checkbox input "true"
type input "$ 0.00"
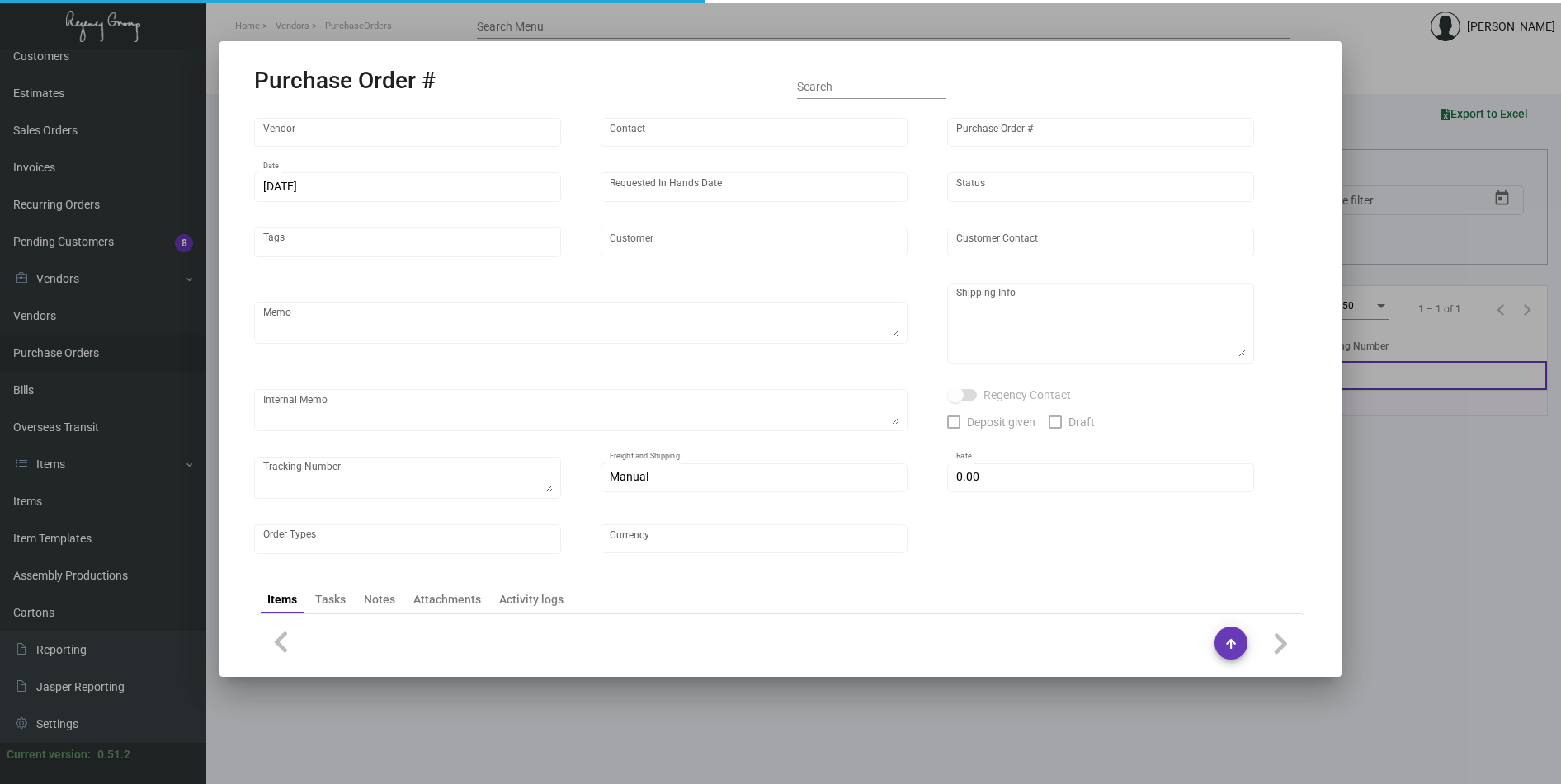
type input "United States Dollar $"
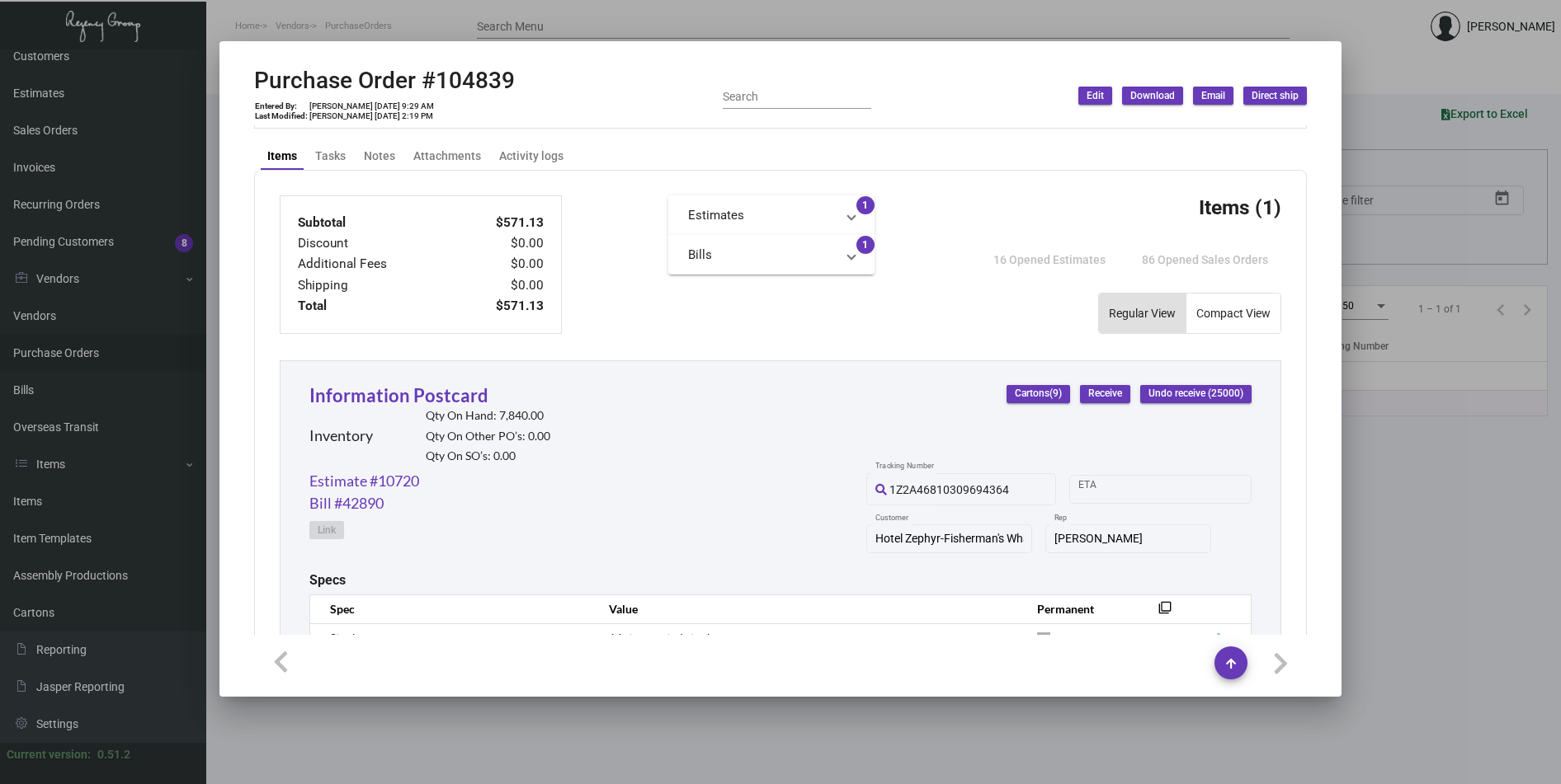
scroll to position [542, 0]
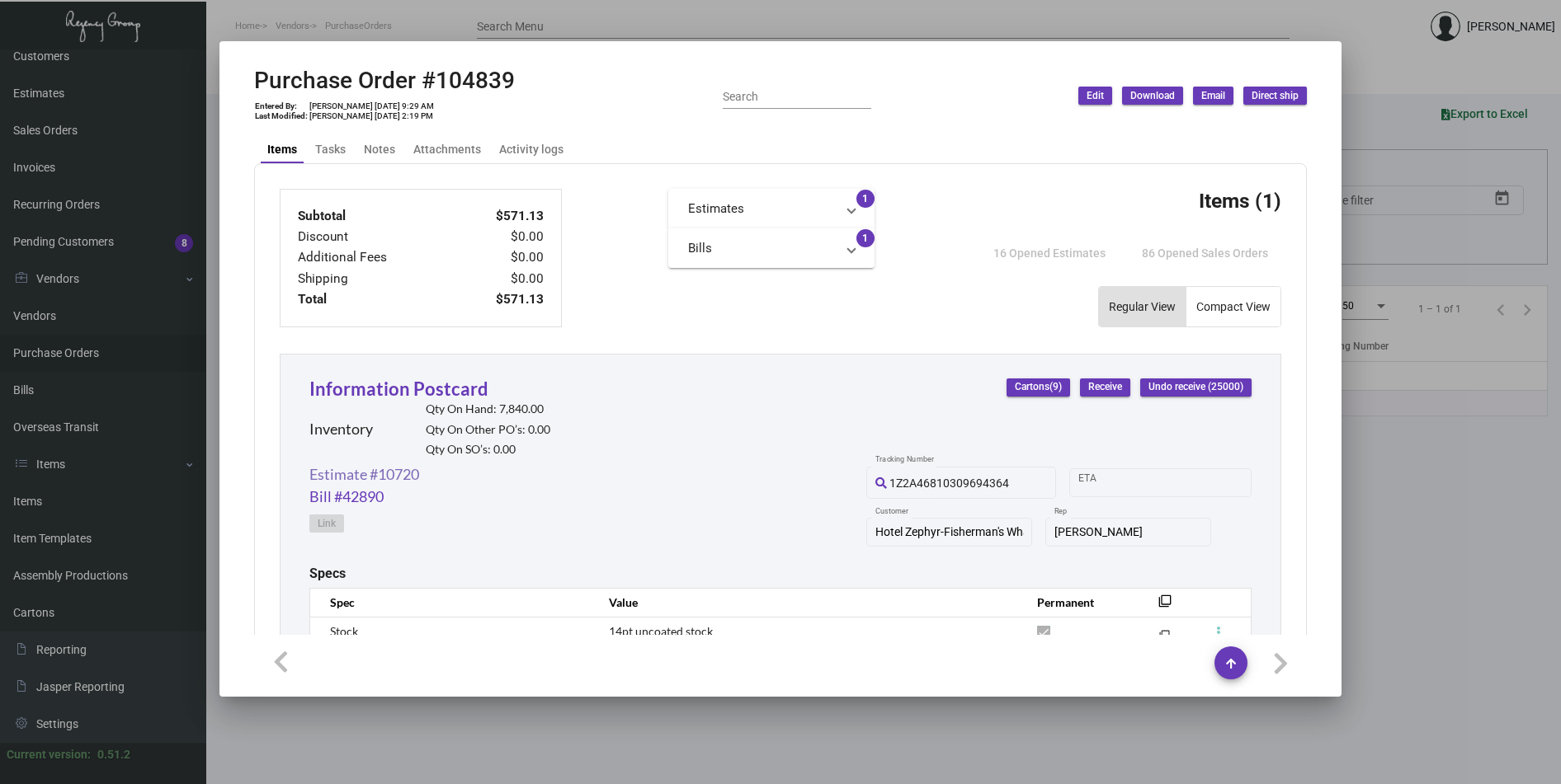
click at [354, 478] on link "Estimate #10720" at bounding box center [364, 475] width 110 height 23
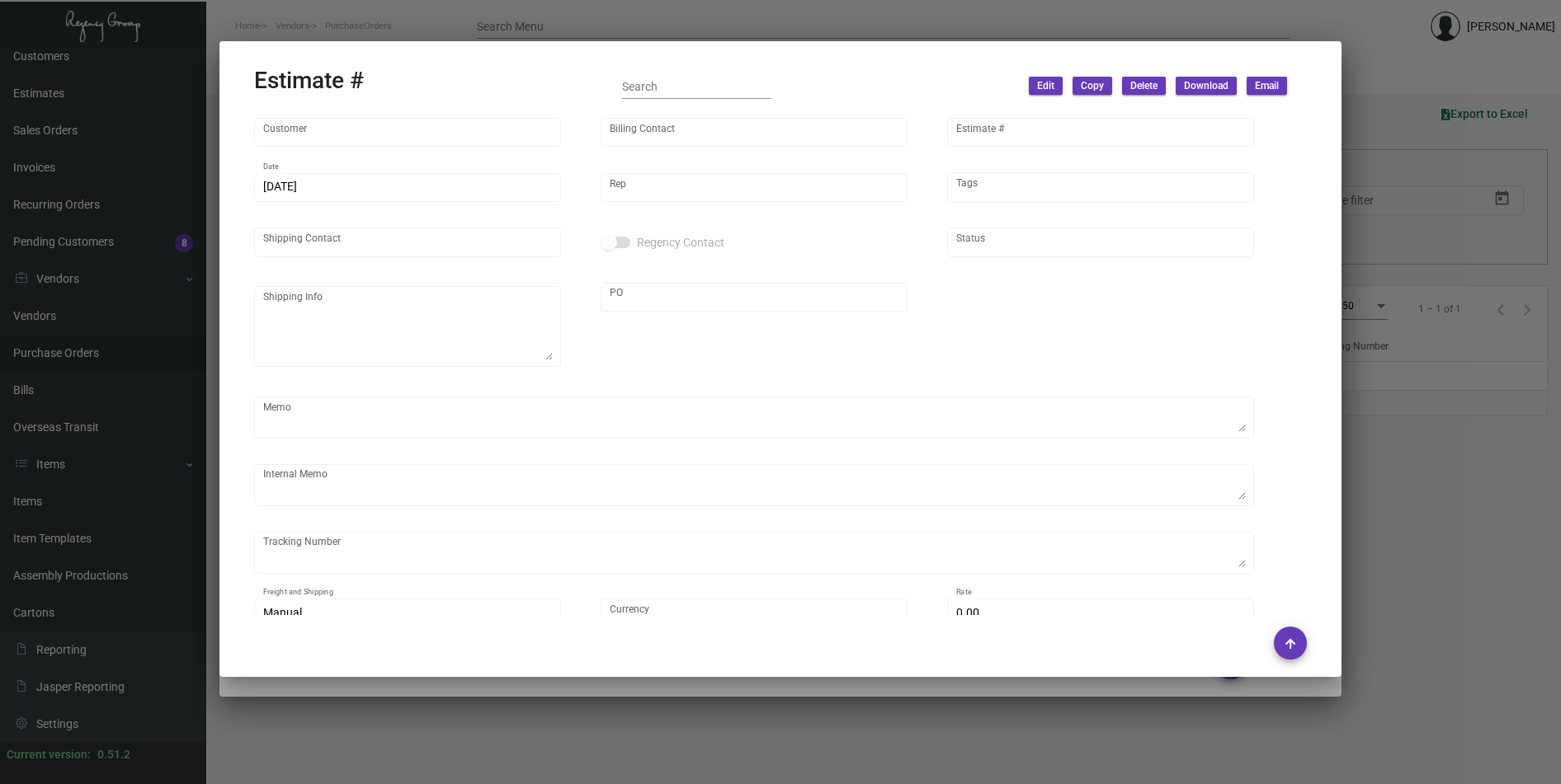
type input "Hotel Zephyr-Fisherman's Wharf"
type input "[PERSON_NAME]"
type input "10720"
type input "[DATE]"
type input "[PERSON_NAME]"
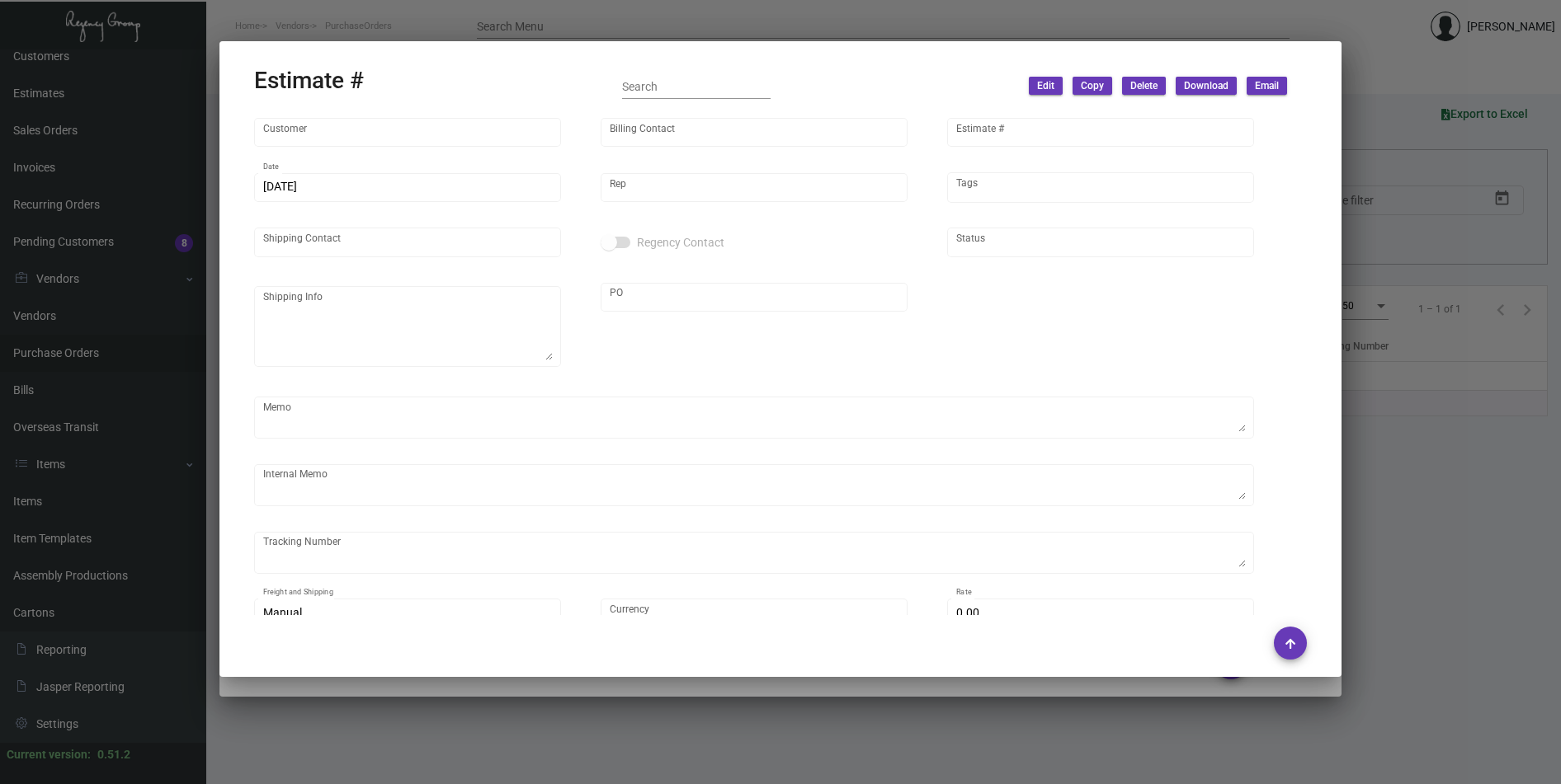
type textarea "LA Warehouse."
type input "United States Dollar $"
type input "$ 0.00"
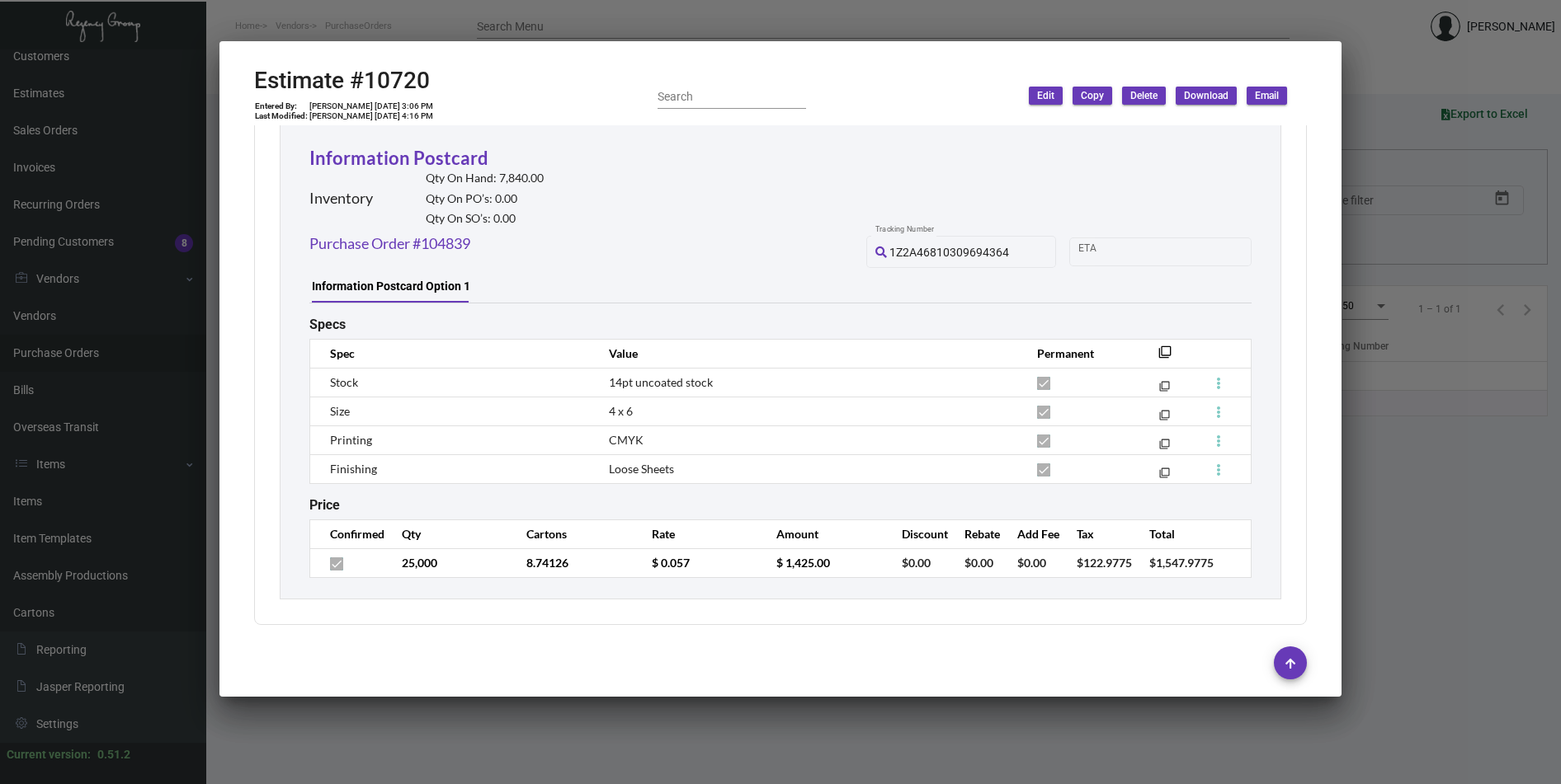
scroll to position [461, 0]
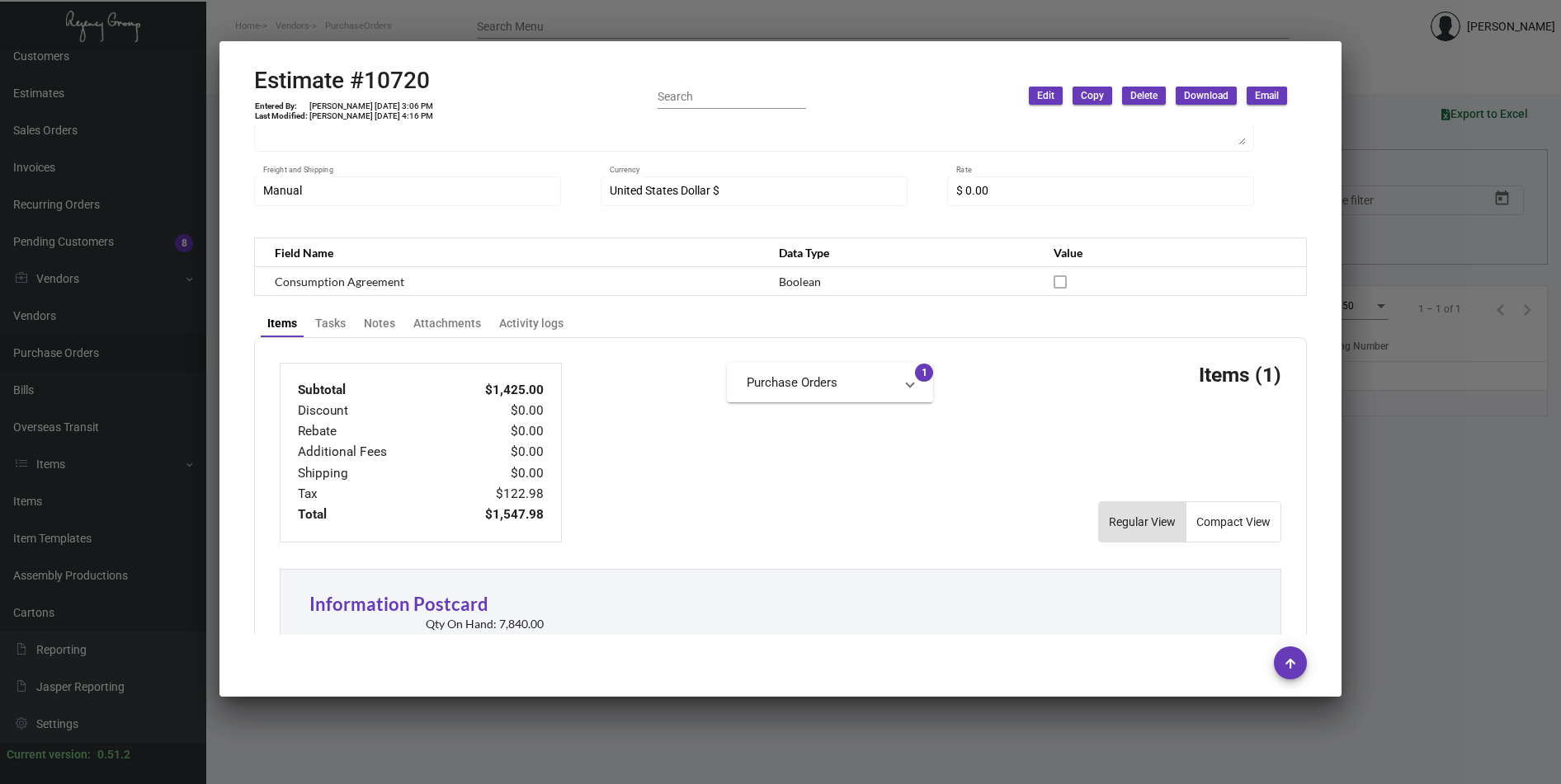
click at [1377, 60] on div at bounding box center [780, 392] width 1561 height 784
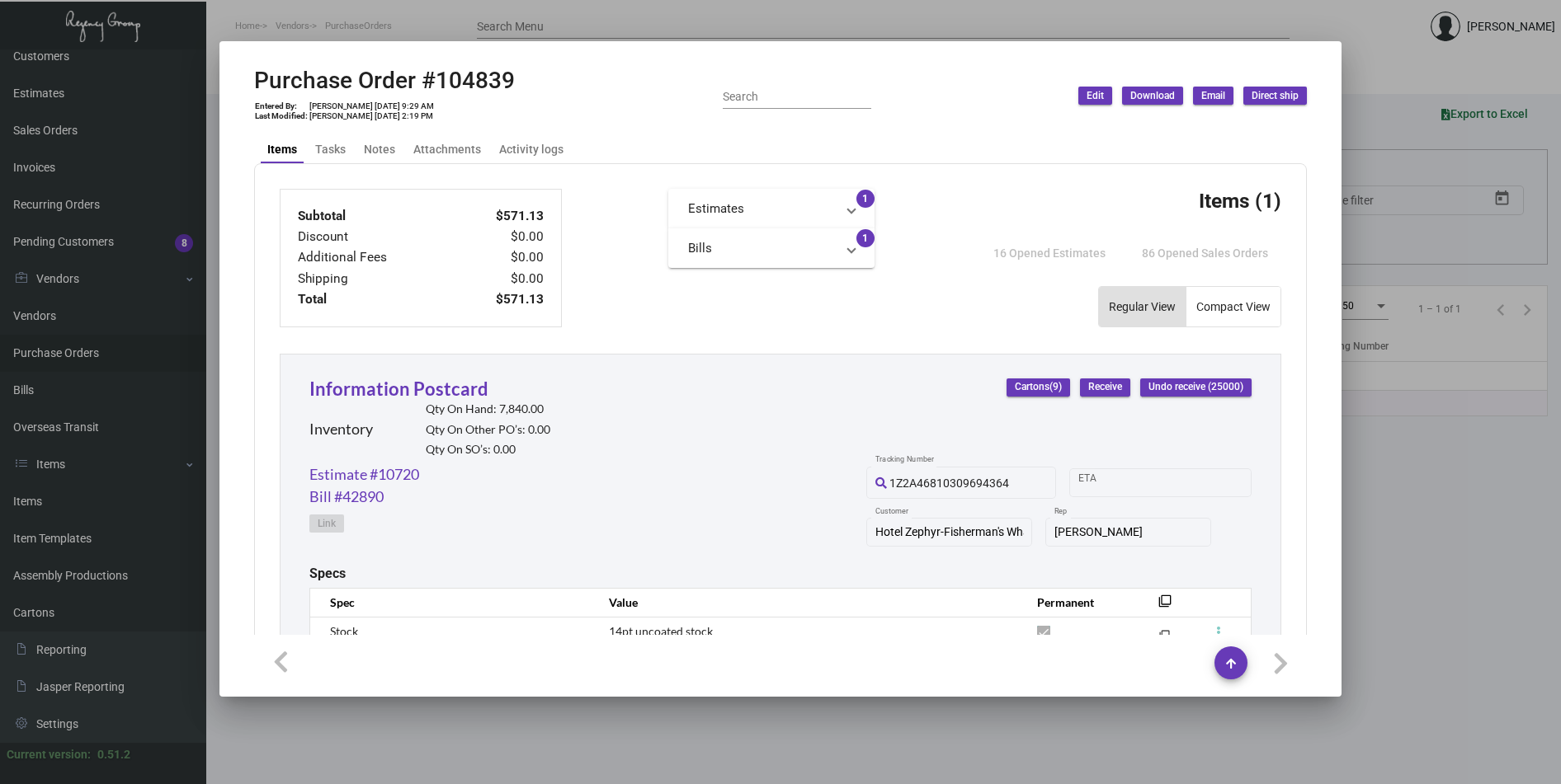
click at [1377, 53] on div at bounding box center [780, 392] width 1561 height 784
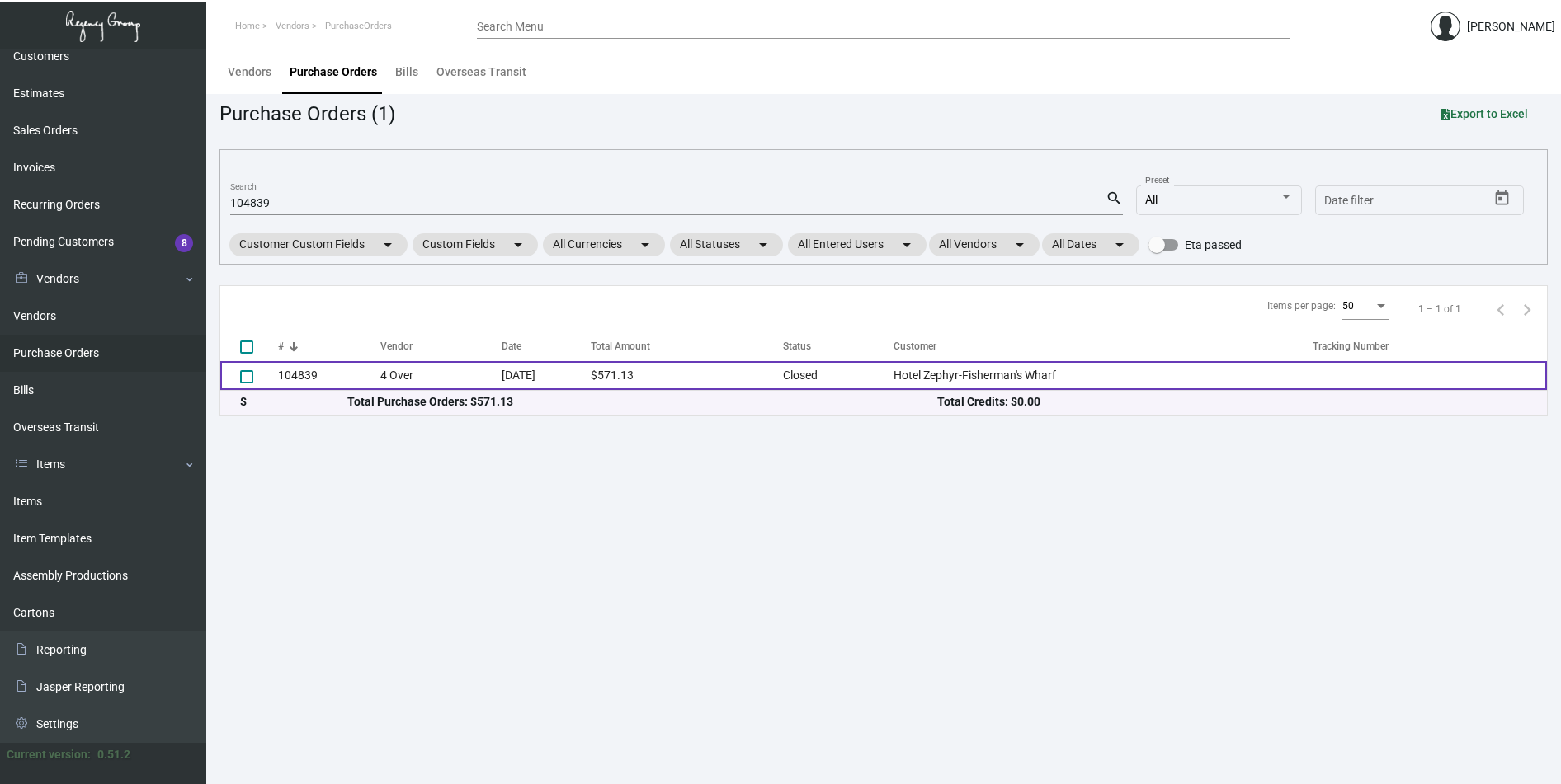
click at [315, 376] on td "104839" at bounding box center [328, 375] width 102 height 29
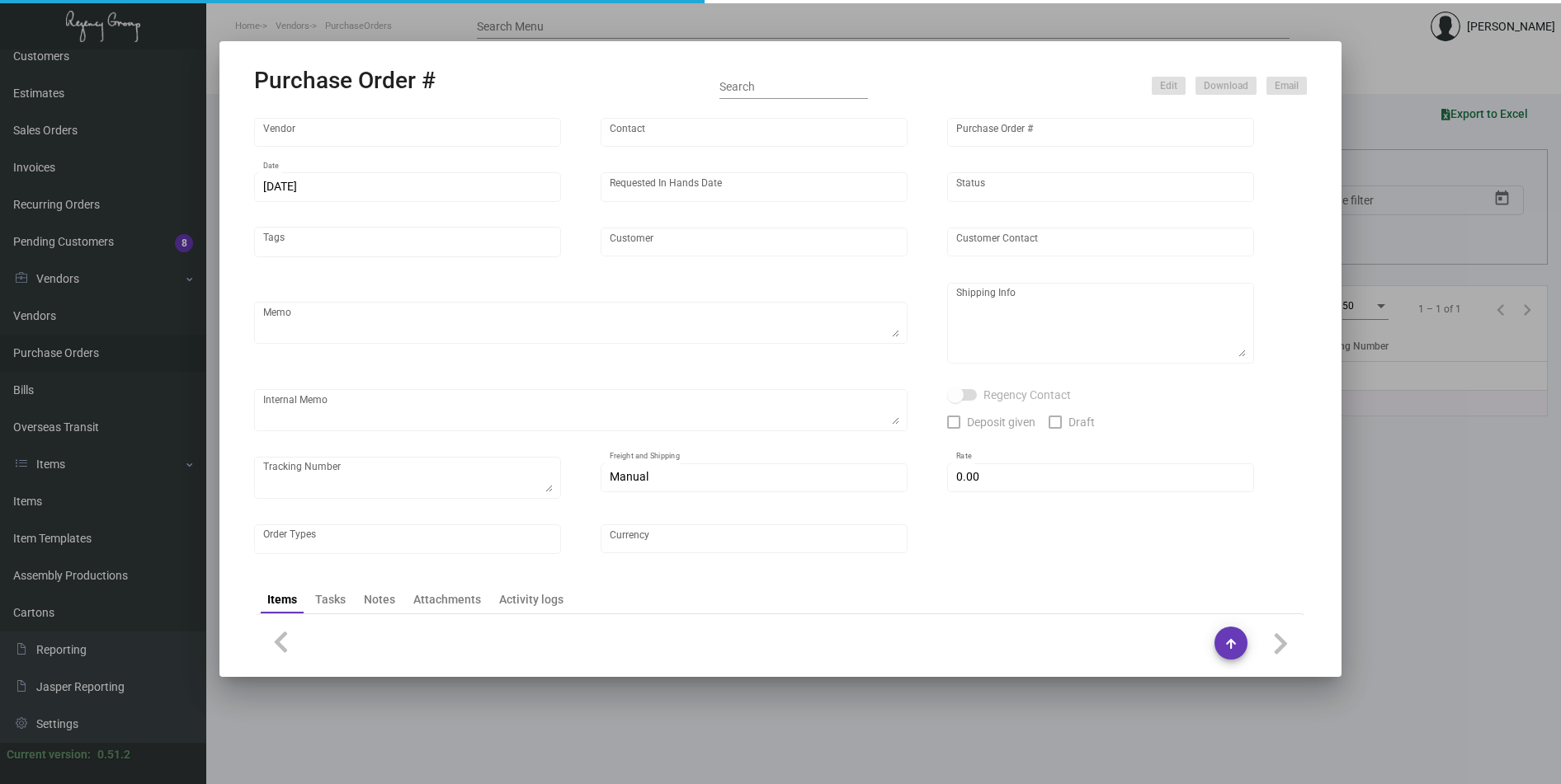
type input "4 Over"
type input "104839"
type input "[DATE]"
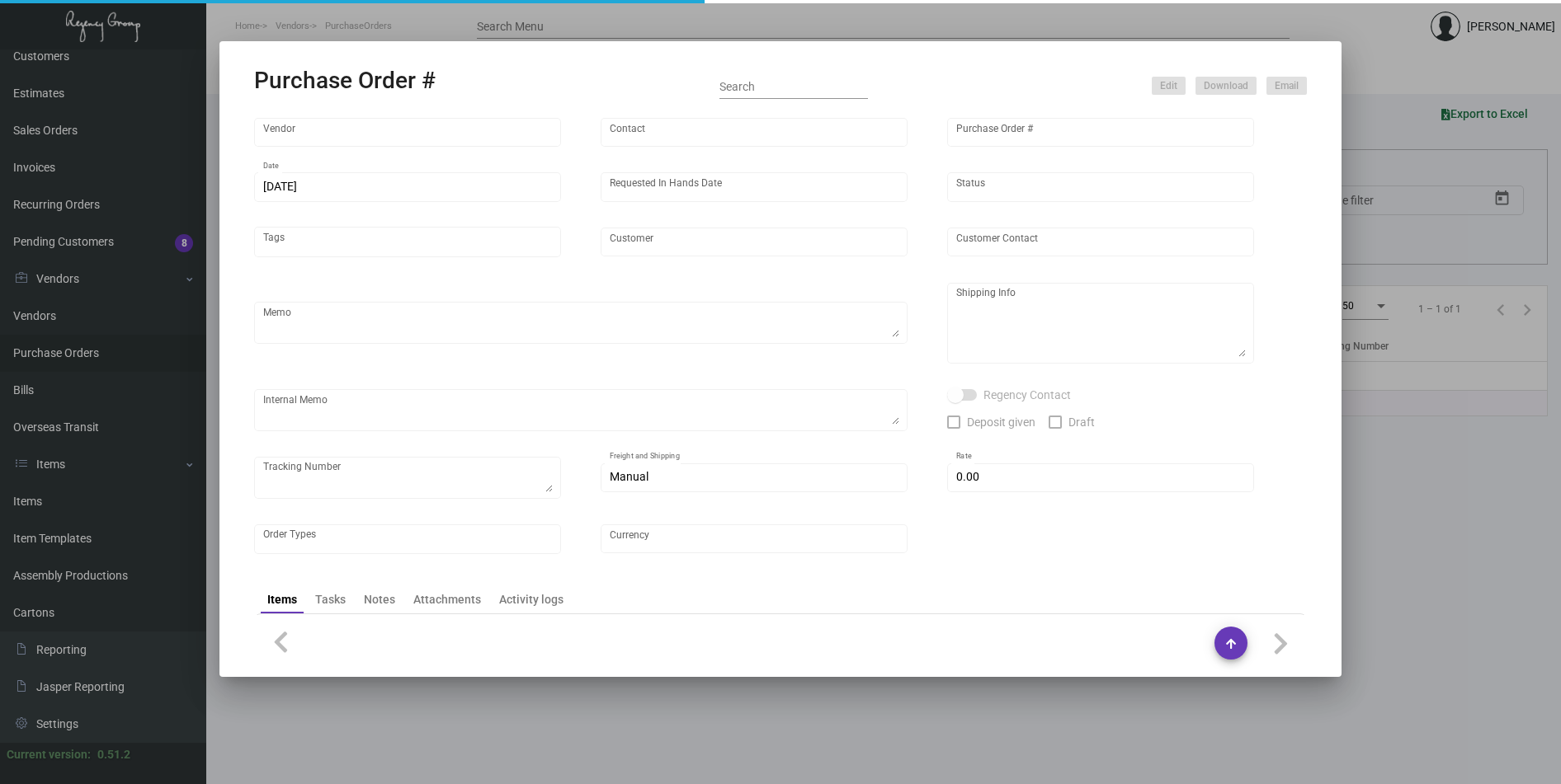
type input "Hotel Zephyr-Fisherman's Wharf"
type textarea "Regency Group LA [STREET_ADDRESS]"
type textarea "LA Warehouse. Shipping to LA warehouse. $114.20 Order # 005927543. J4508088097"
checkbox input "true"
type input "$ 0.00"
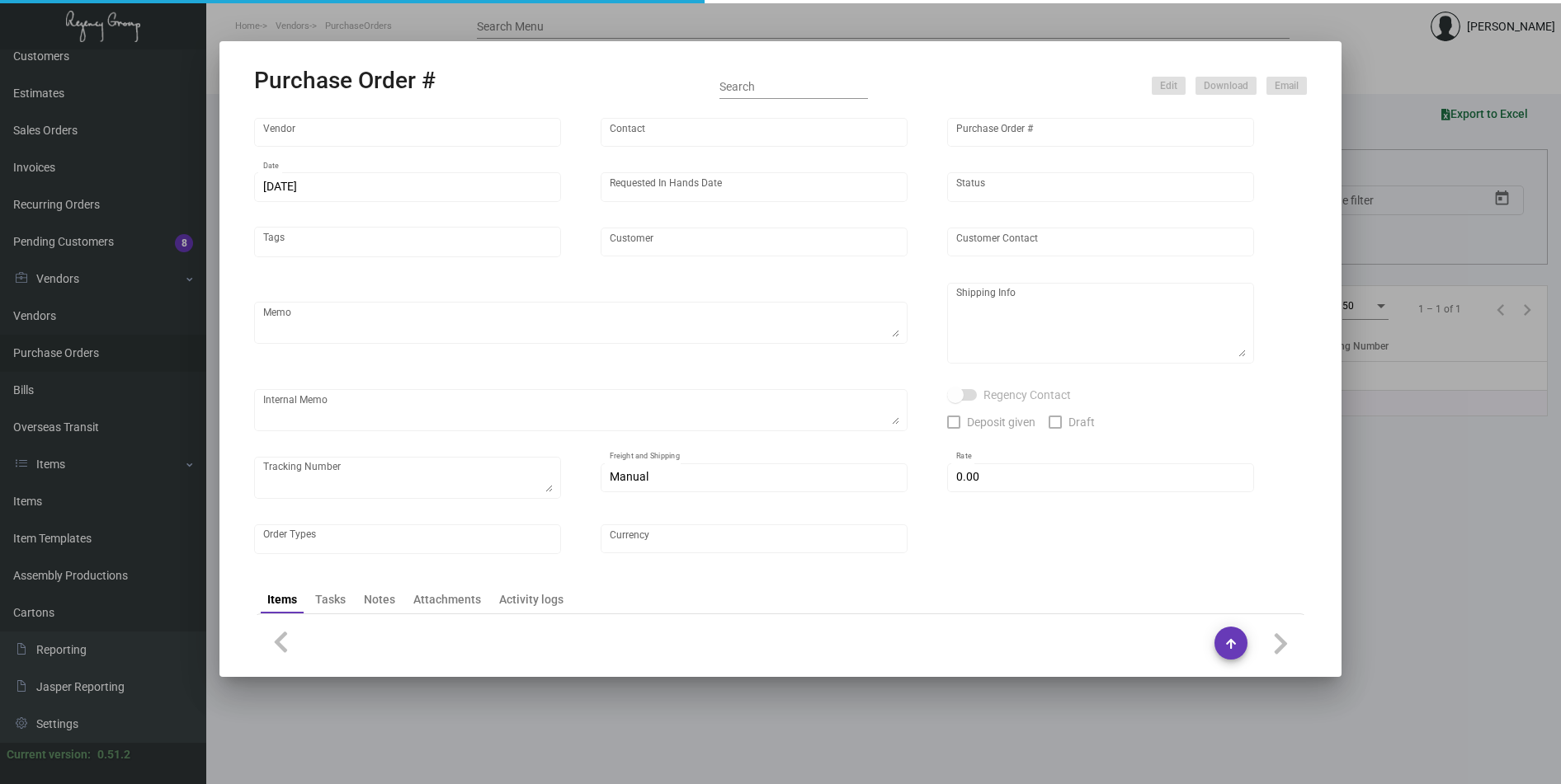
type input "United States Dollar $"
